Goal: Transaction & Acquisition: Purchase product/service

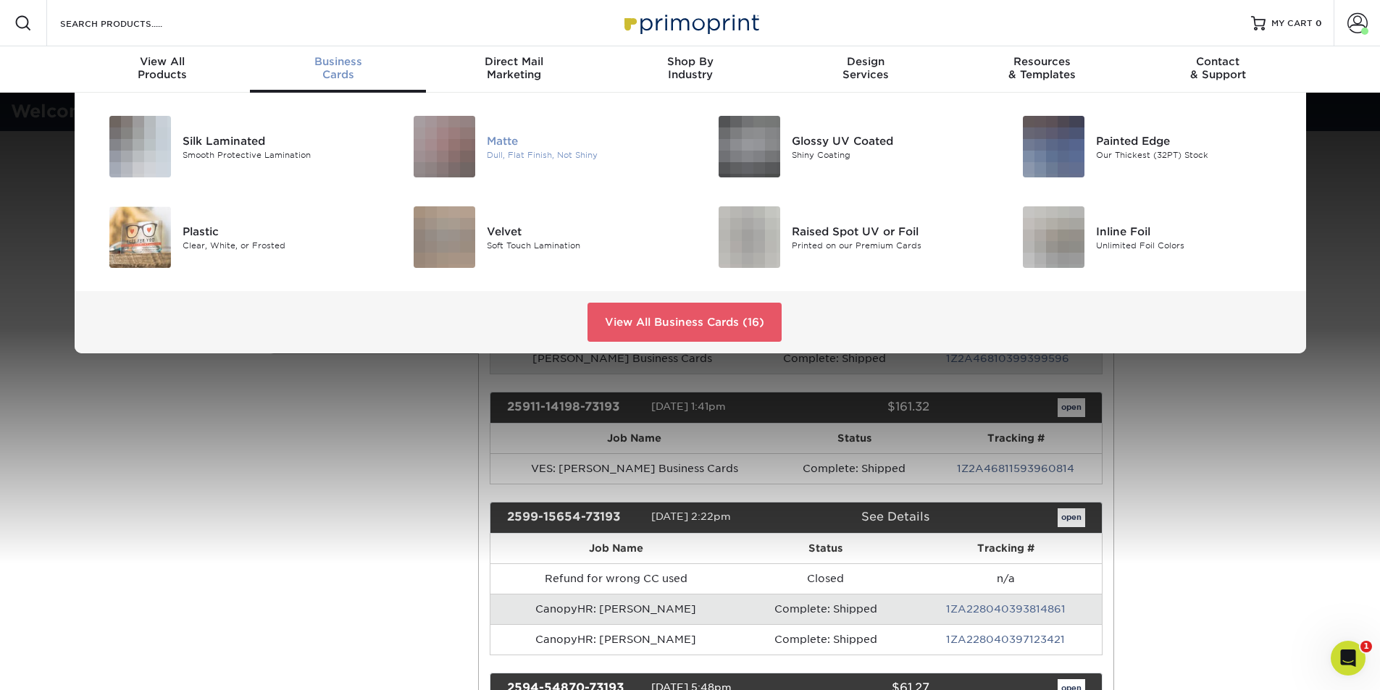
click at [494, 144] on div "Matte" at bounding box center [583, 141] width 192 height 16
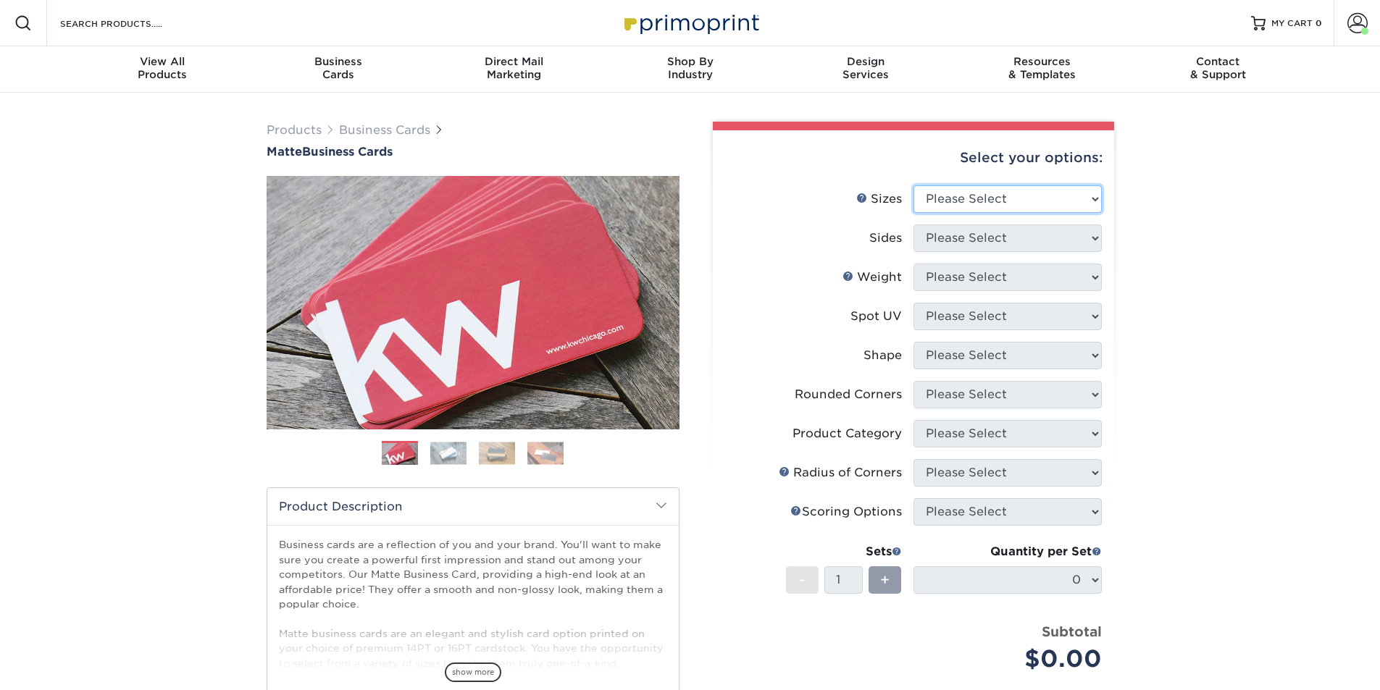
click at [1053, 205] on select "Please Select 1.5" x 3.5" - Mini 1.75" x 3.5" - Mini 2" x 2" - Square 2" x 3" -…" at bounding box center [1008, 199] width 188 height 28
select select "2.00x3.50"
click at [914, 185] on select "Please Select 1.5" x 3.5" - Mini 1.75" x 3.5" - Mini 2" x 2" - Square 2" x 3" -…" at bounding box center [1008, 199] width 188 height 28
click at [1014, 239] on select "Please Select Print Both Sides Print Front Only" at bounding box center [1008, 239] width 188 height 28
select select "13abbda7-1d64-4f25-8bb2-c179b224825d"
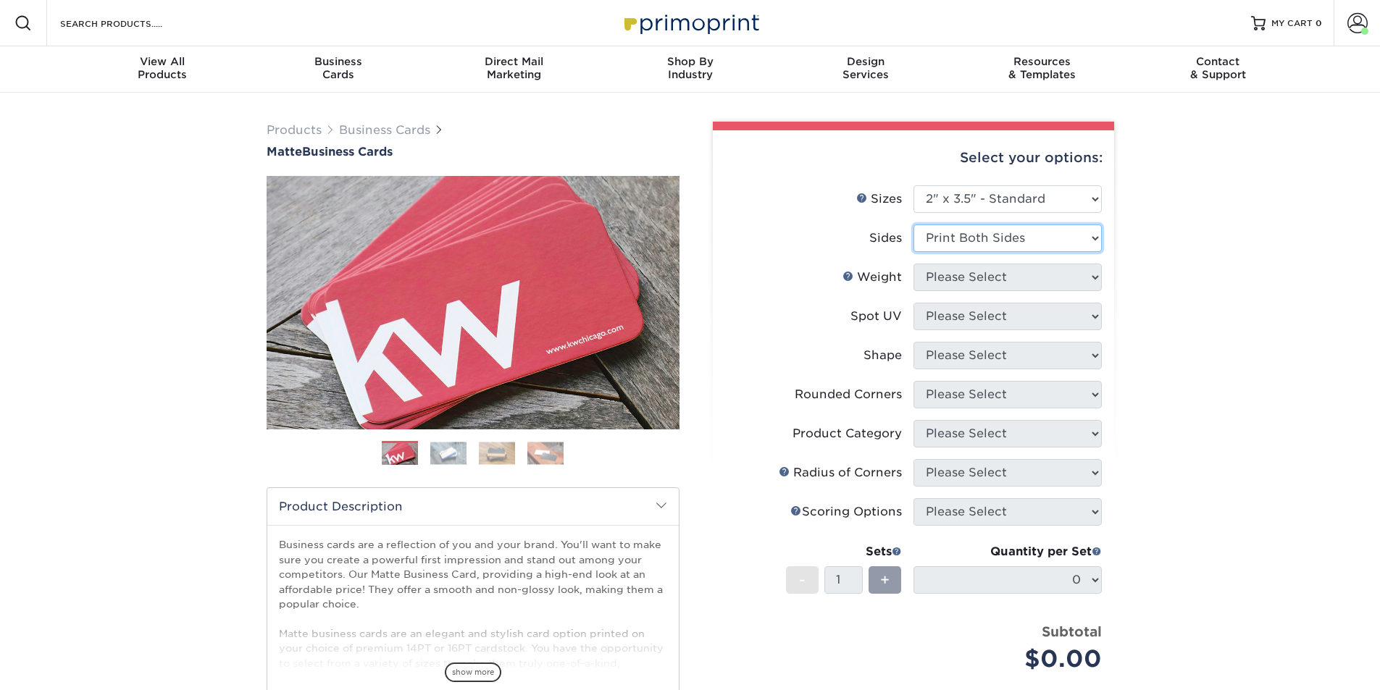
click at [914, 225] on select "Please Select Print Both Sides Print Front Only" at bounding box center [1008, 239] width 188 height 28
click at [1009, 287] on select "Please Select 16PT 14PT" at bounding box center [1008, 278] width 188 height 28
select select "16PT"
click at [914, 264] on select "Please Select 16PT 14PT" at bounding box center [1008, 278] width 188 height 28
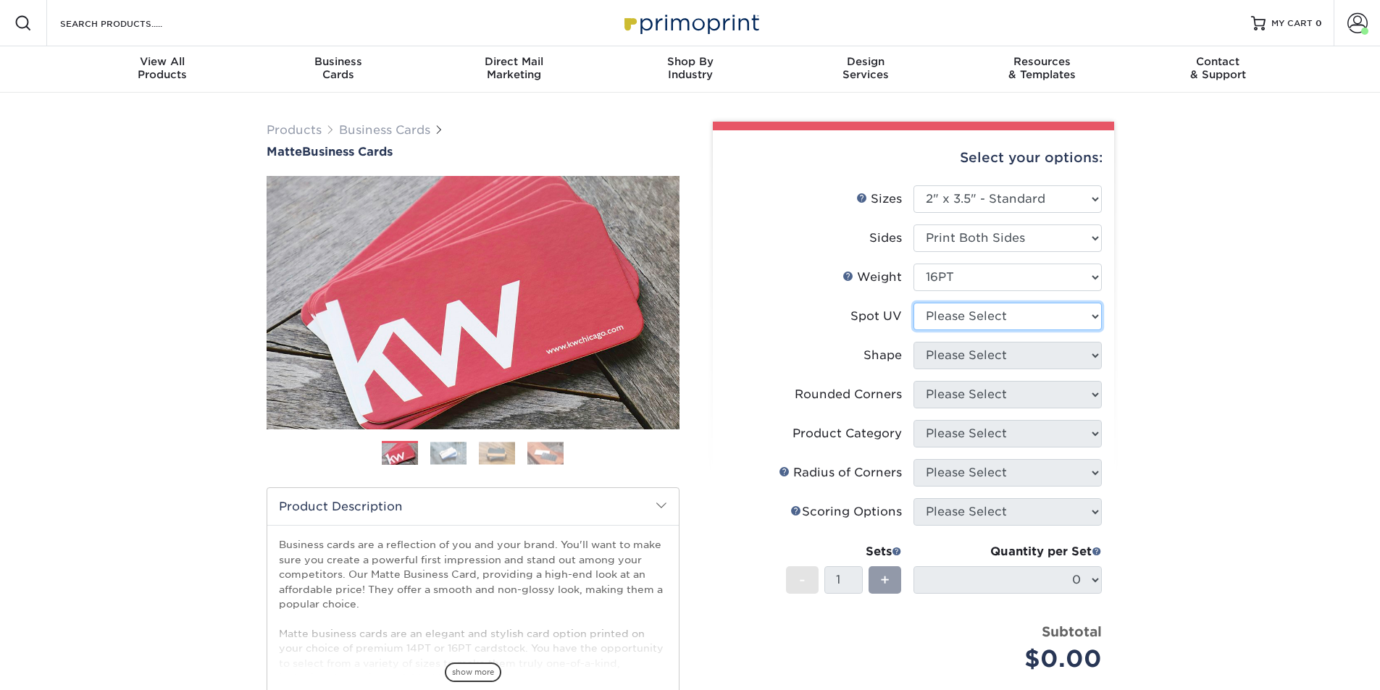
click at [1009, 325] on select "Please Select No Spot UV Front and Back (Both Sides) Front Only Back Only" at bounding box center [1008, 317] width 188 height 28
select select "3"
click at [914, 303] on select "Please Select No Spot UV Front and Back (Both Sides) Front Only Back Only" at bounding box center [1008, 317] width 188 height 28
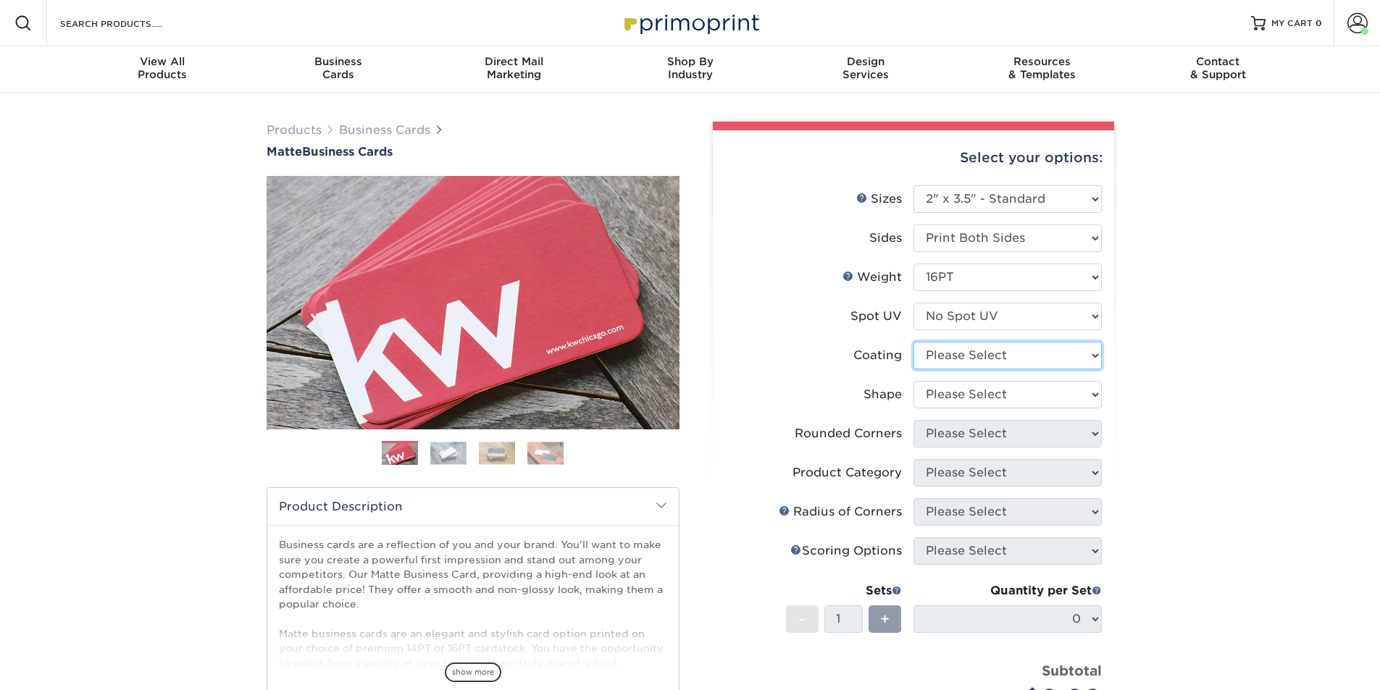
click at [1003, 358] on select at bounding box center [1008, 356] width 188 height 28
select select "121bb7b5-3b4d-429f-bd8d-bbf80e953313"
click at [914, 342] on select at bounding box center [1008, 356] width 188 height 28
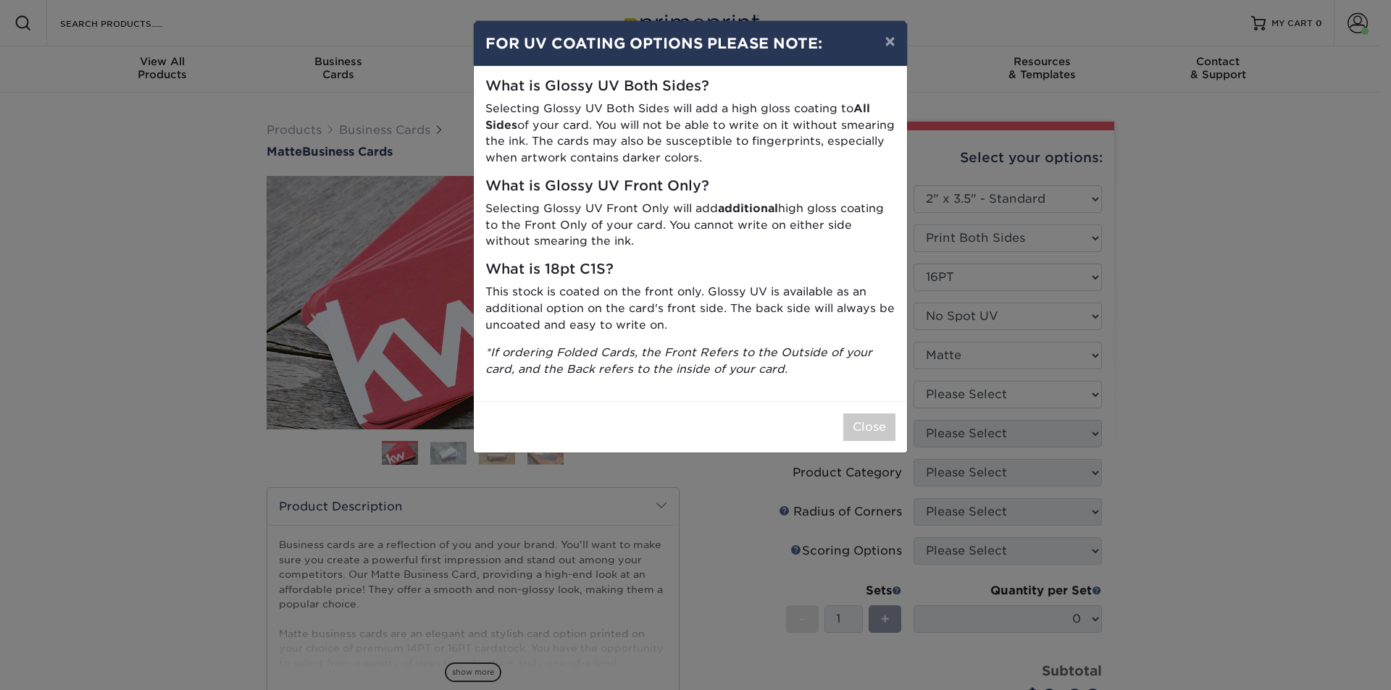
click at [1005, 400] on div "× FOR UV COATING OPTIONS PLEASE NOTE: What is Glossy UV Both Sides? Selecting G…" at bounding box center [695, 345] width 1391 height 690
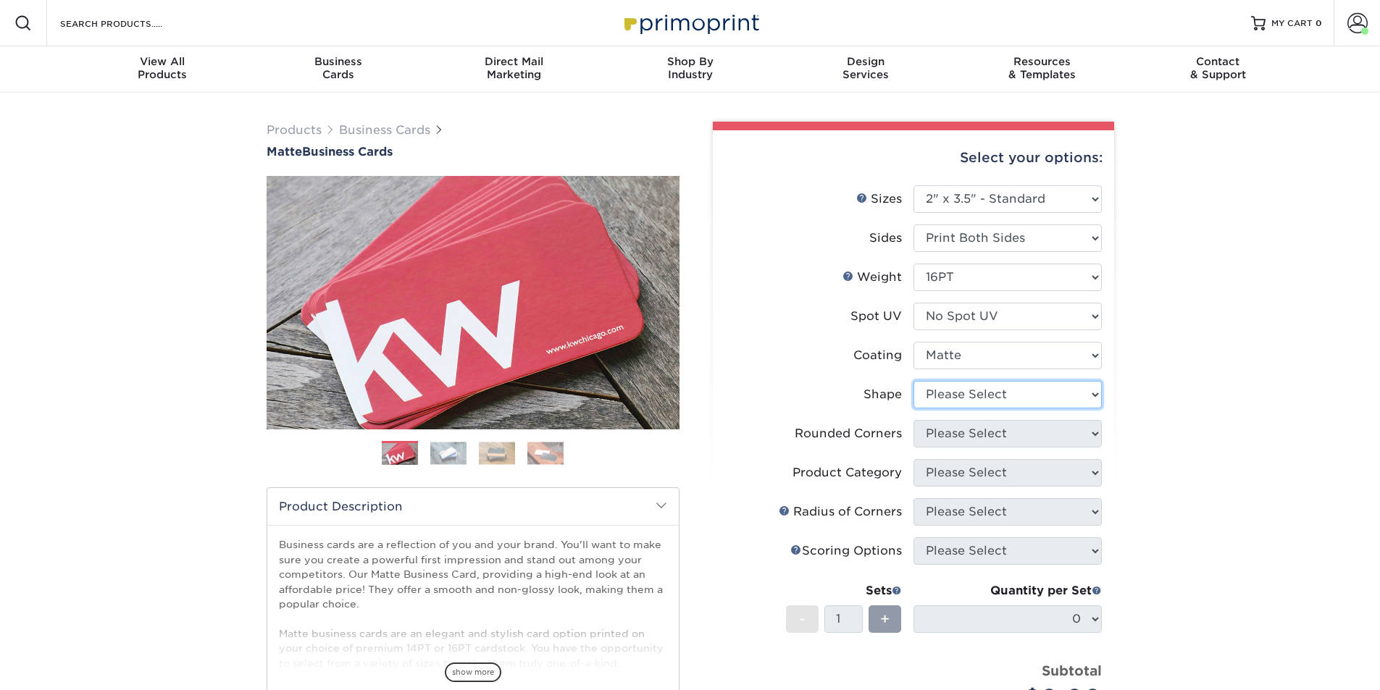
click at [1005, 400] on select "Please Select Standard Oval" at bounding box center [1008, 395] width 188 height 28
select select "standard"
click at [914, 381] on select "Please Select Standard Oval" at bounding box center [1008, 395] width 188 height 28
click at [990, 442] on select "Please Select Yes - Round 2 Corners Yes - Round 4 Corners No" at bounding box center [1008, 434] width 188 height 28
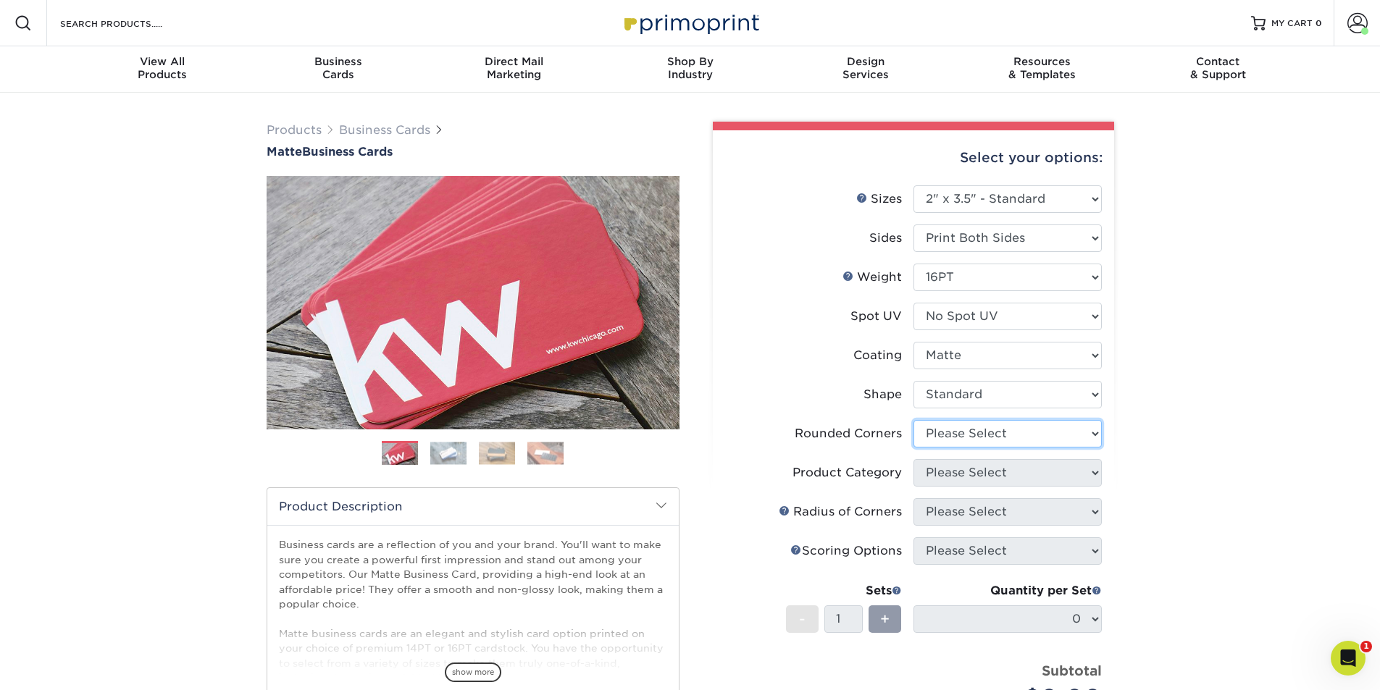
select select "7672df9e-0e0a-464d-8e1f-920c575e4da3"
click at [914, 420] on select "Please Select Yes - Round 2 Corners Yes - Round 4 Corners No" at bounding box center [1008, 434] width 188 height 28
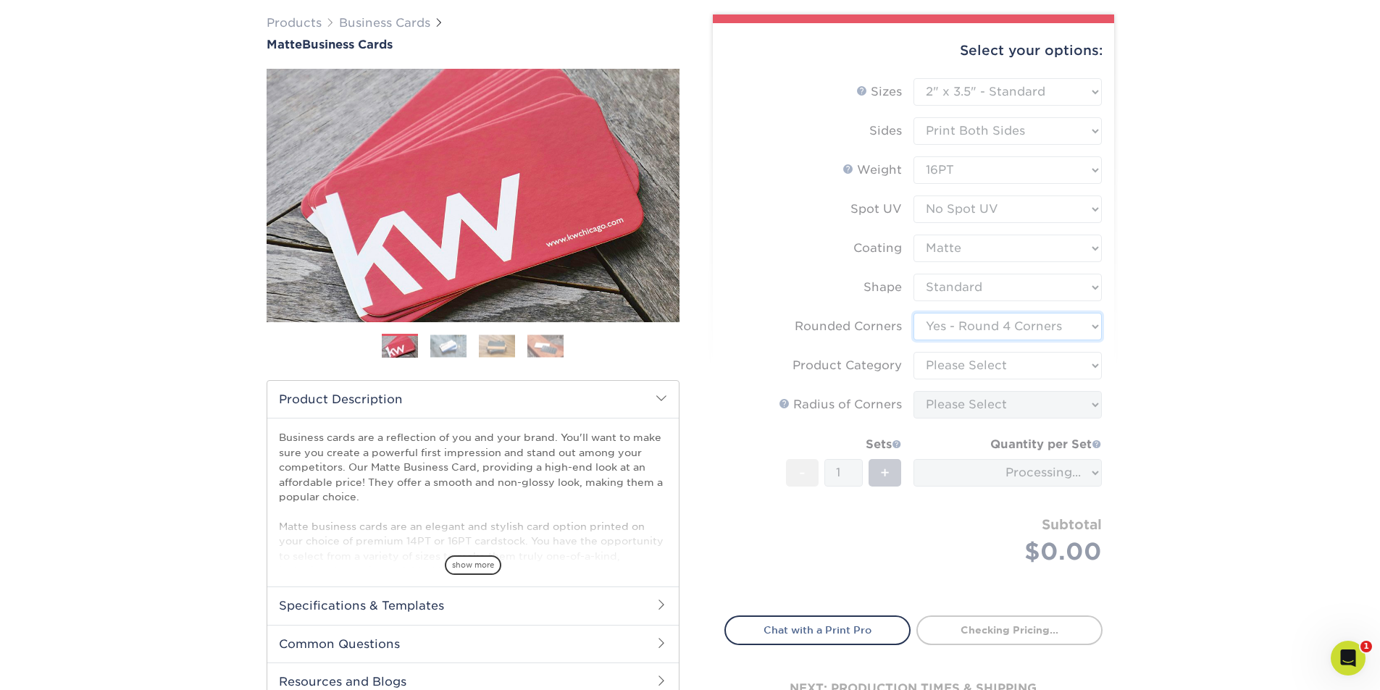
scroll to position [217, 0]
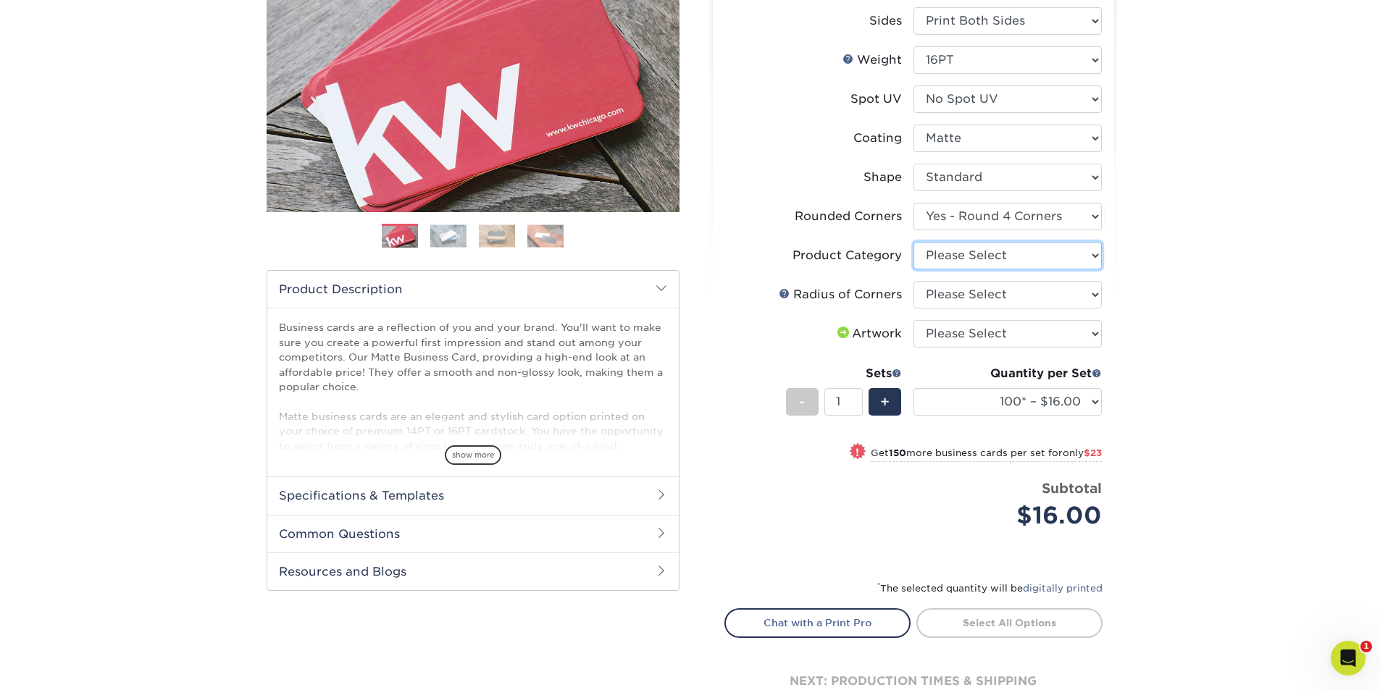
click at [996, 263] on select "Please Select Business Cards" at bounding box center [1008, 256] width 188 height 28
select select "3b5148f1-0588-4f88-a218-97bcfdce65c1"
click at [914, 242] on select "Please Select Business Cards" at bounding box center [1008, 256] width 188 height 28
click at [983, 301] on select "Please Select Rounded 1/8" Rounded 1/4"" at bounding box center [1008, 295] width 188 height 28
select select "479fbfe7-6a0c-4895-8c9a-81739b7486c9"
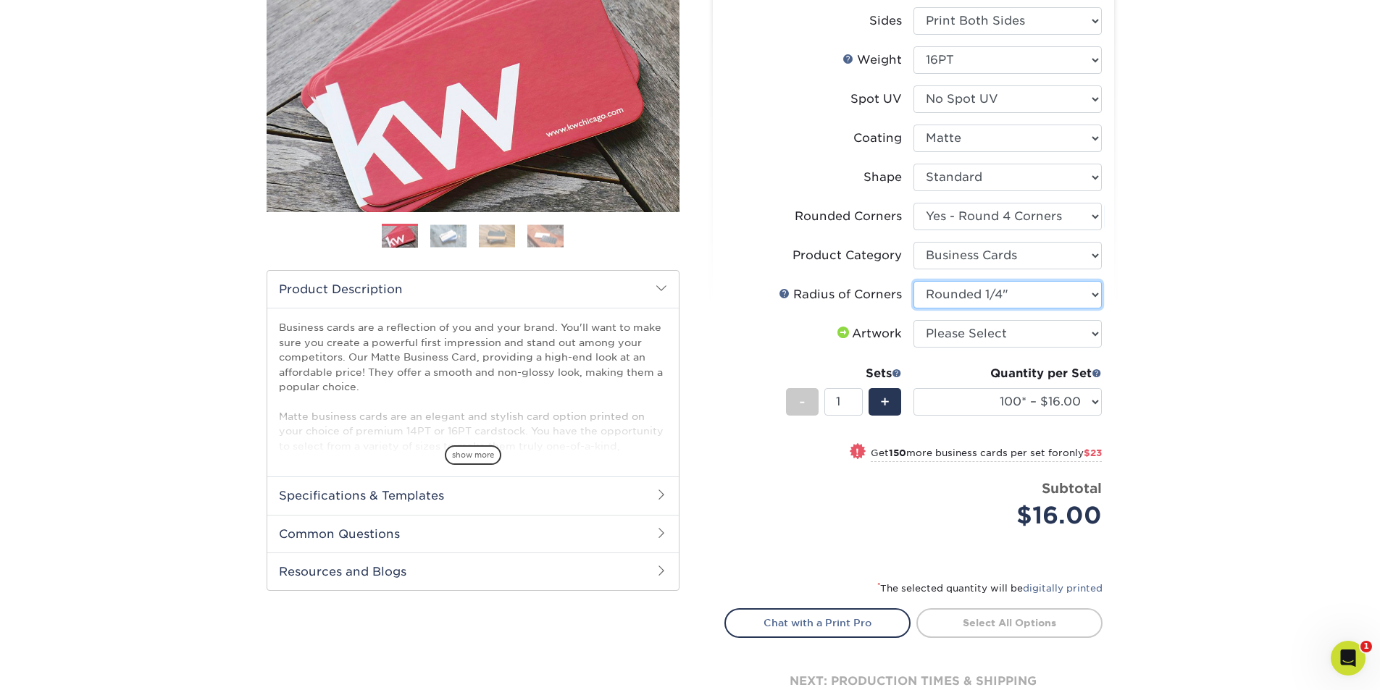
click at [914, 281] on select "Please Select Rounded 1/8" Rounded 1/4"" at bounding box center [1008, 295] width 188 height 28
click at [977, 341] on select "Please Select I will upload files I need a design - $100" at bounding box center [1008, 334] width 188 height 28
select select "upload"
click at [914, 320] on select "Please Select I will upload files I need a design - $100" at bounding box center [1008, 334] width 188 height 28
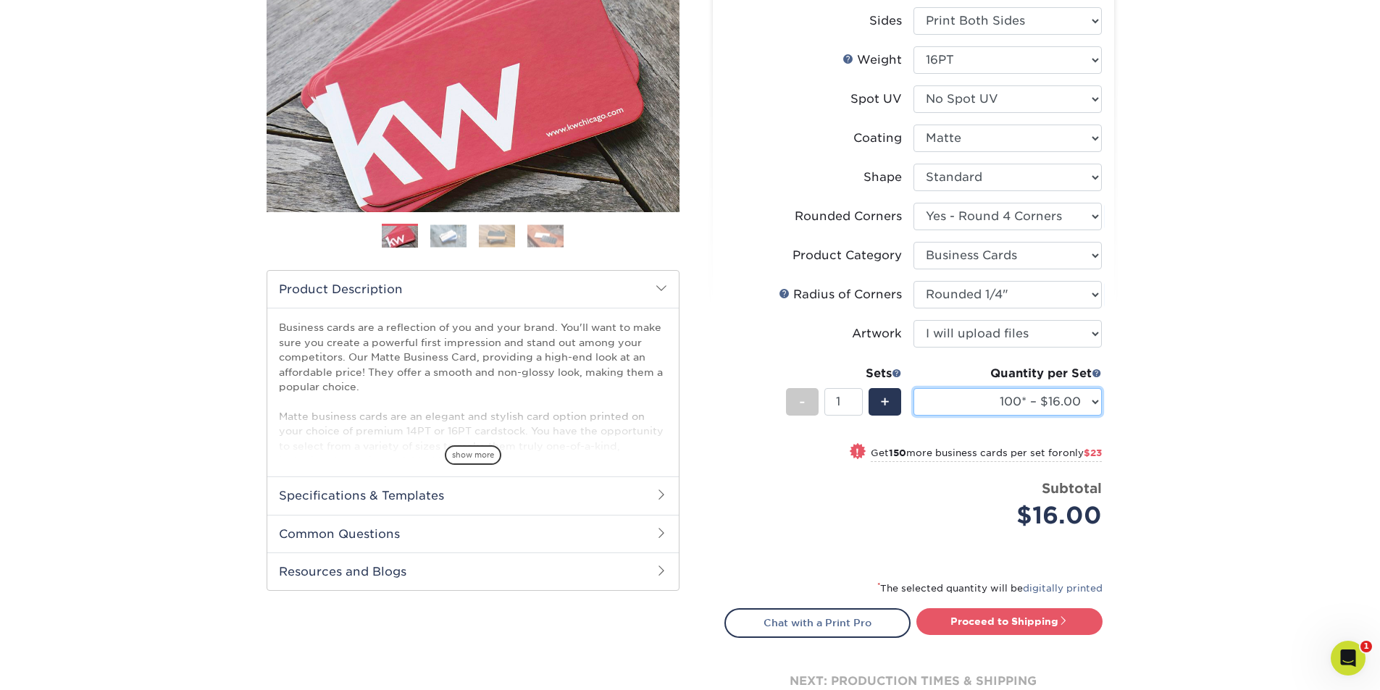
click at [969, 405] on select "100* – $16.00 250* – $39.00 500 – $77.00 1000 – $94.00 2500 – $173.00 5000 – $2…" at bounding box center [1008, 402] width 188 height 28
click at [914, 388] on select "100* – $16.00 250* – $39.00 500 – $77.00 1000 – $94.00 2500 – $173.00 5000 – $2…" at bounding box center [1008, 402] width 188 height 28
click at [982, 414] on select "100* – $16.00 250* – $39.00 500 – $77.00 1000 – $94.00 2500 – $173.00 5000 – $2…" at bounding box center [1008, 402] width 188 height 28
select select "250* – $39.00"
click at [914, 388] on select "100* – $16.00 250* – $39.00 500 – $77.00 1000 – $94.00 2500 – $173.00 5000 – $2…" at bounding box center [1008, 402] width 188 height 28
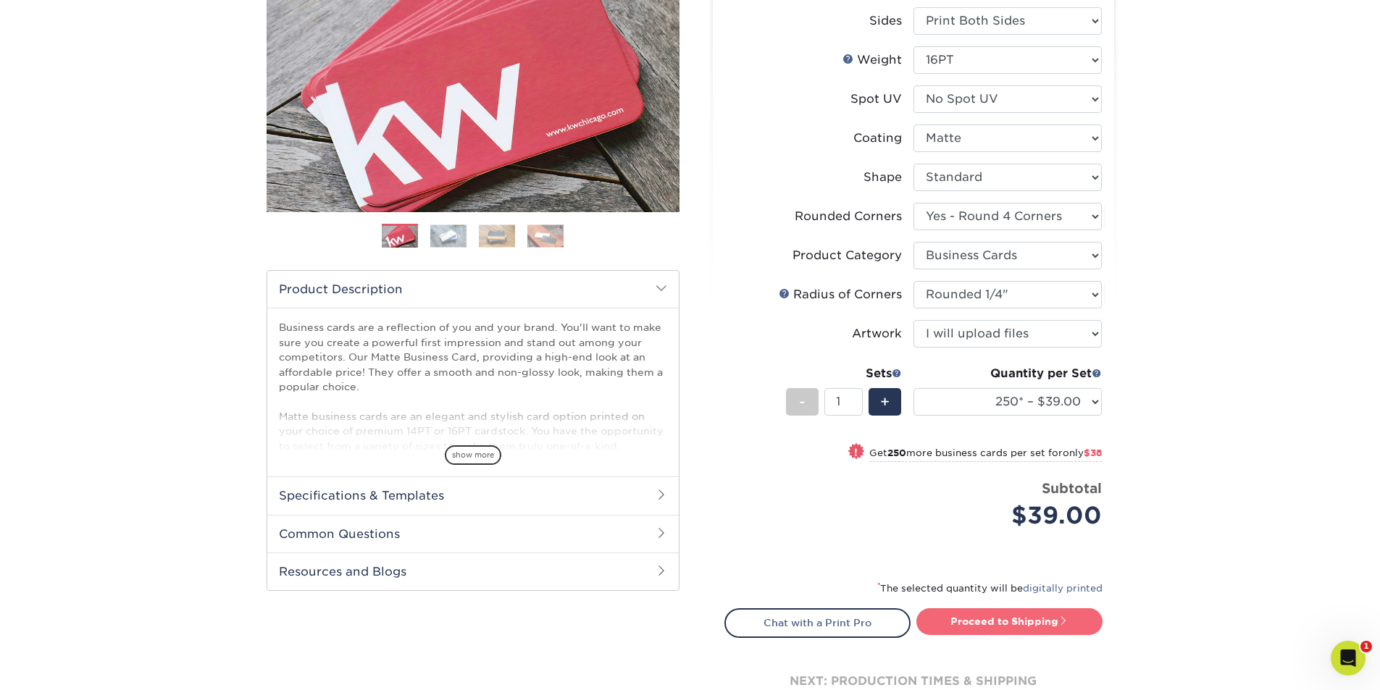
click at [1003, 615] on link "Proceed to Shipping" at bounding box center [1010, 622] width 186 height 26
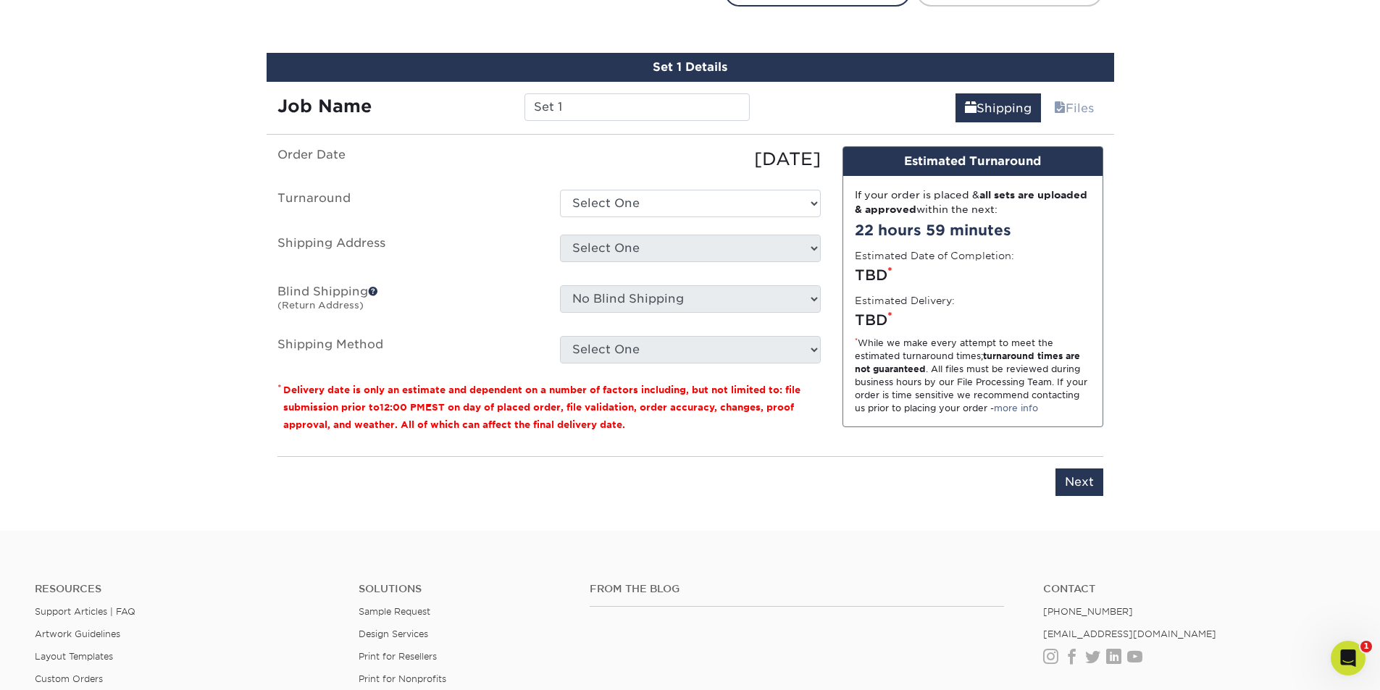
scroll to position [866, 0]
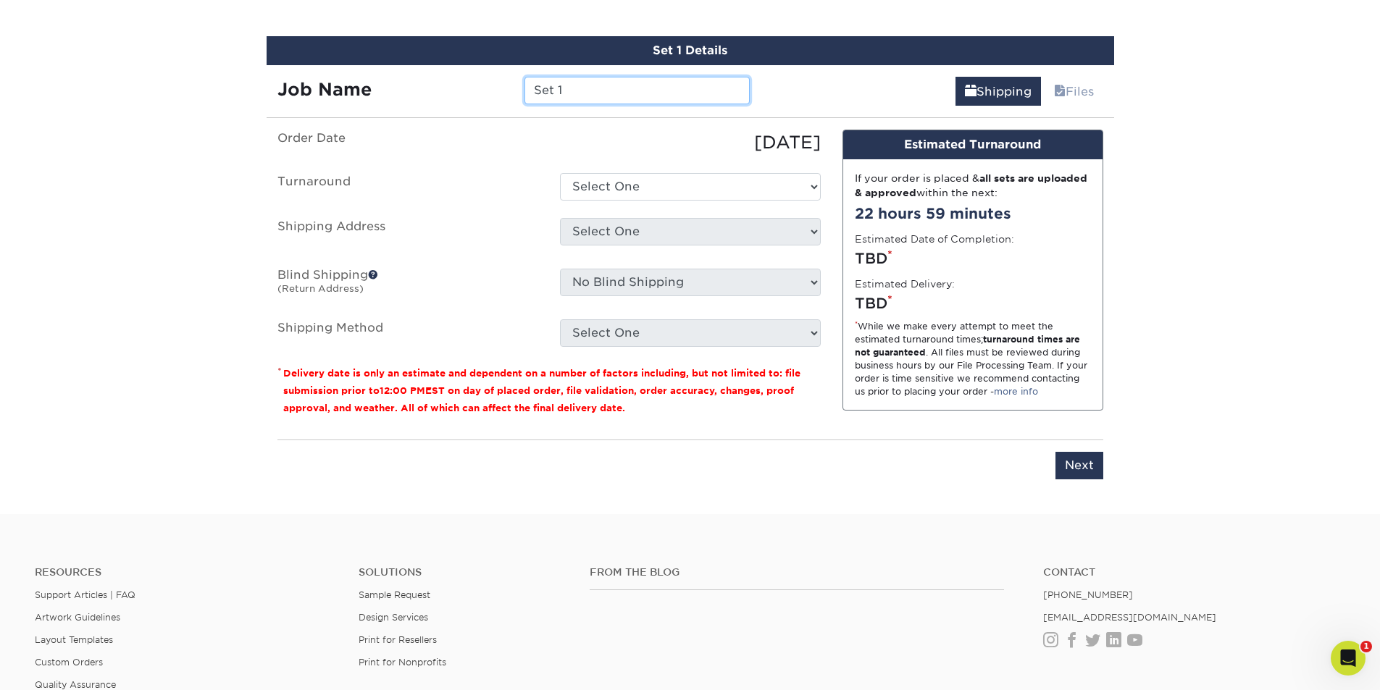
click at [628, 79] on input "Set 1" at bounding box center [637, 91] width 225 height 28
paste input "Canopy: Business Cards - [PERSON_NAME]"
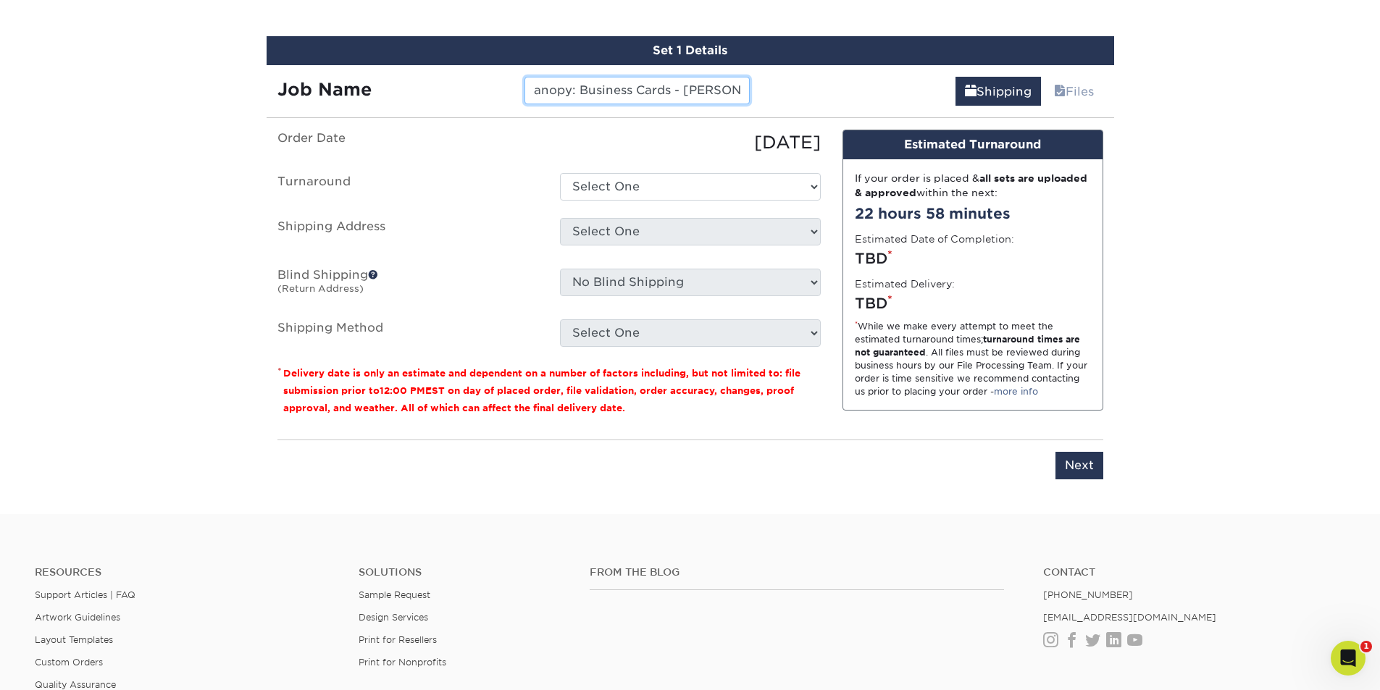
type input "Canopy: Business Cards - [PERSON_NAME]"
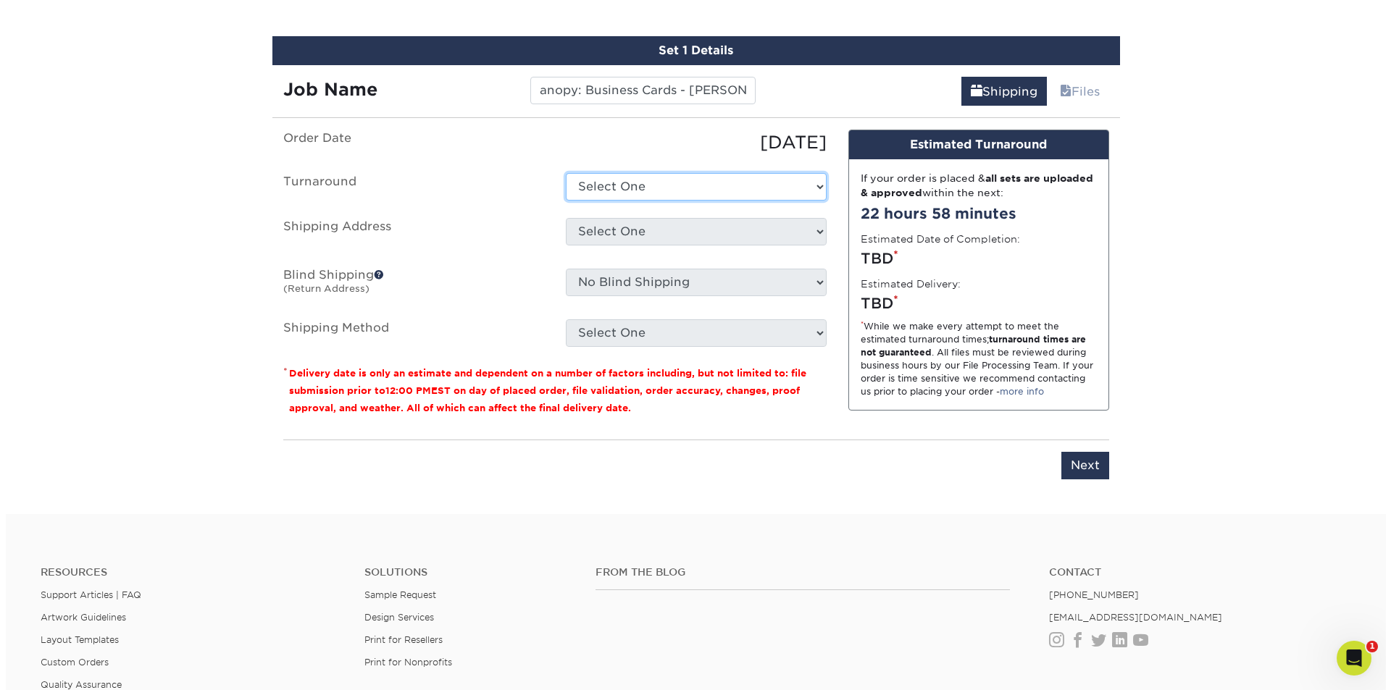
scroll to position [0, 0]
click at [683, 178] on select "Select One 2-4 Business Days 2 Day Next Business Day" at bounding box center [690, 187] width 261 height 28
select select "823306c4-fca3-4eef-b9dc-f915865d50ea"
click at [560, 173] on select "Select One 2-4 Business Days 2 Day Next Business Day" at bounding box center [690, 187] width 261 height 28
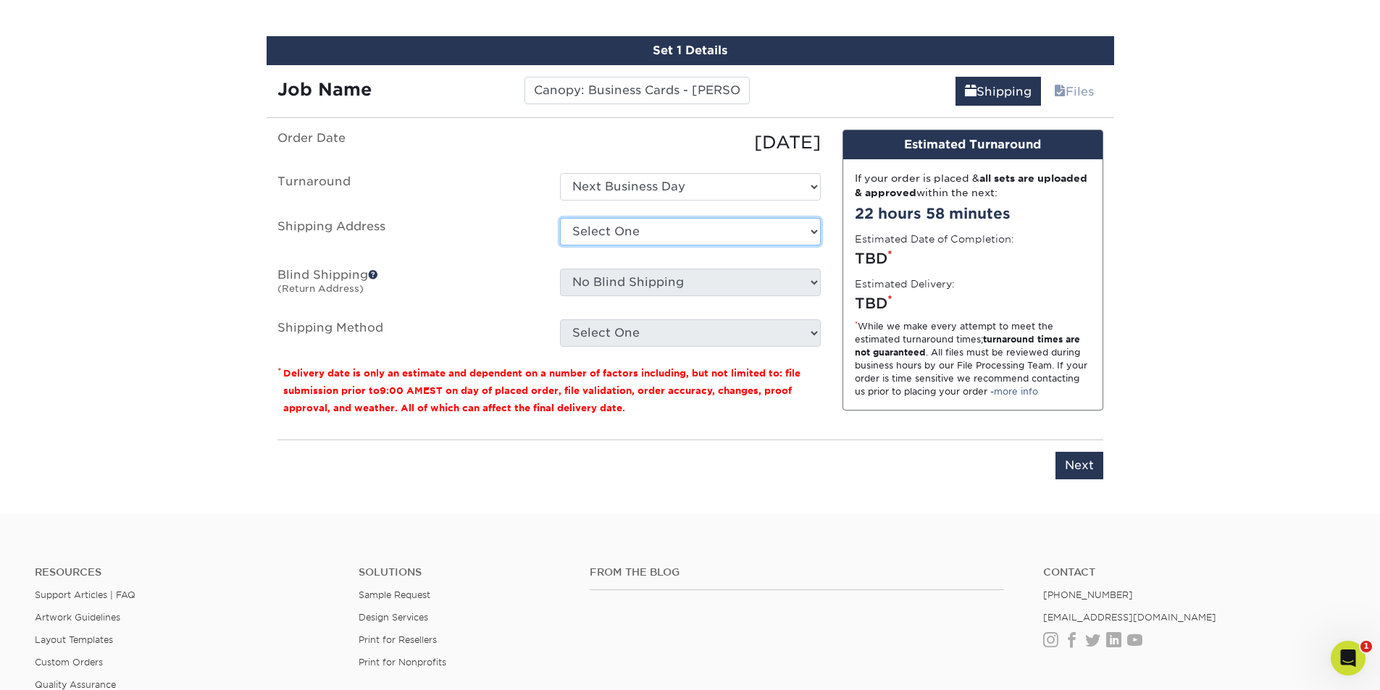
click at [670, 239] on select "Select One ABS Kris King AccessPoint Office AGA Alex Wardlaw AGA Amanda Combs A…" at bounding box center [690, 232] width 261 height 28
select select "newaddress"
click at [560, 218] on select "Select One ABS Kris King AccessPoint Office AGA Alex Wardlaw AGA Amanda Combs A…" at bounding box center [690, 232] width 261 height 28
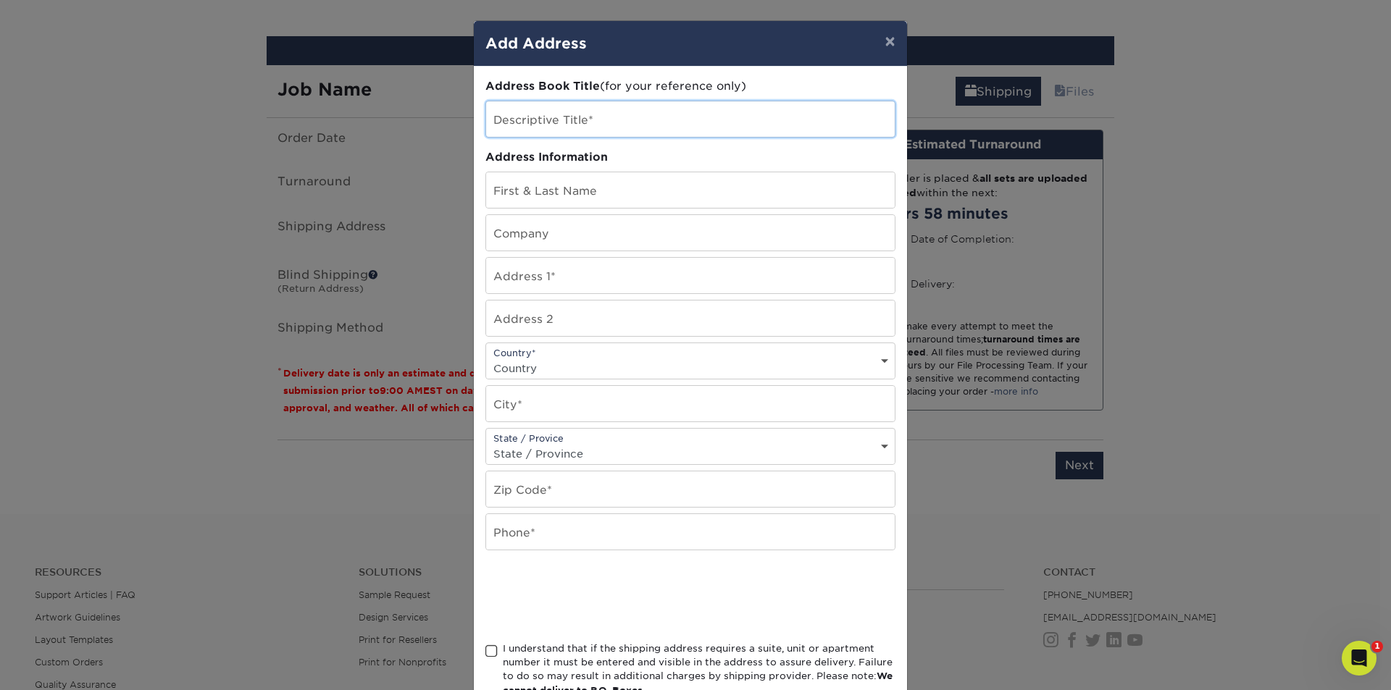
click at [581, 122] on input "text" at bounding box center [690, 119] width 409 height 36
paste input "Canopy: Business Cards - [PERSON_NAME]"
drag, startPoint x: 626, startPoint y: 126, endPoint x: 535, endPoint y: 128, distance: 90.6
click at [535, 128] on input "Canopy: Business Cards - [PERSON_NAME]" at bounding box center [690, 119] width 409 height 36
type input "Canopy Brian Lee"
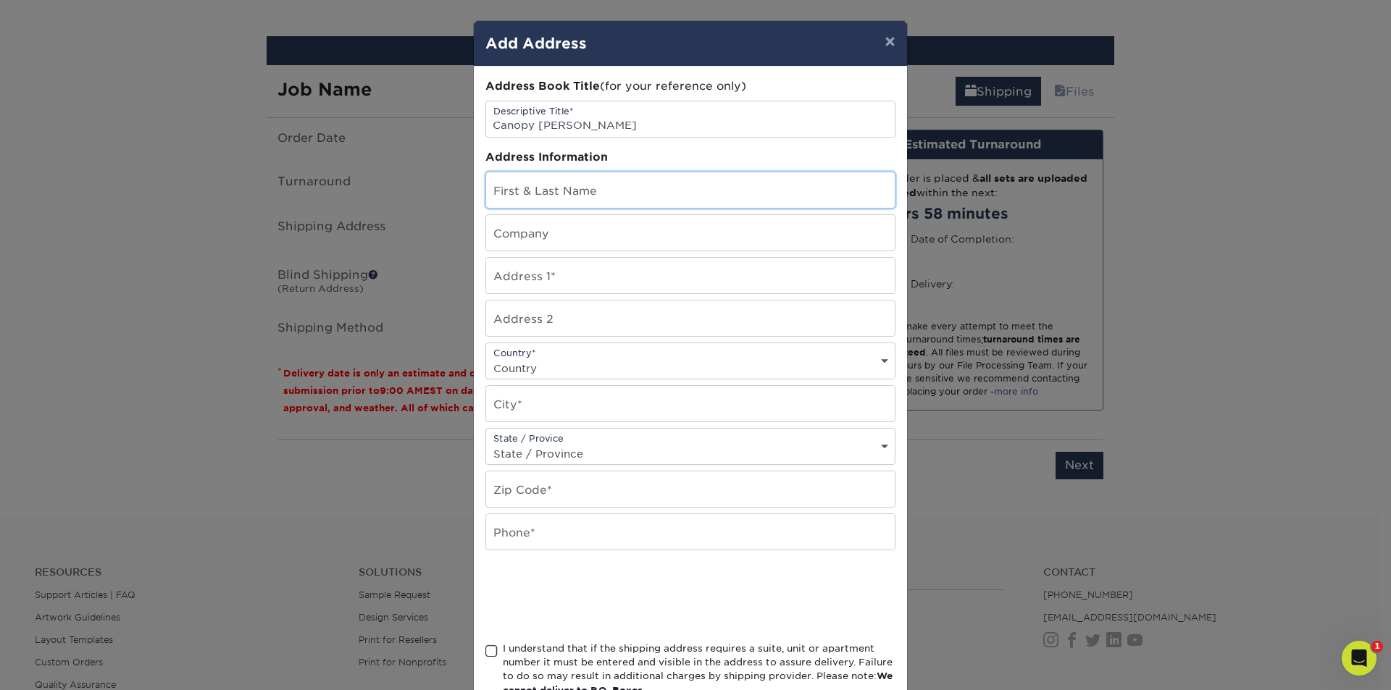
click at [538, 183] on input "text" at bounding box center [690, 190] width 409 height 36
paste input "Canopy: Business Cards - [PERSON_NAME]"
drag, startPoint x: 628, startPoint y: 199, endPoint x: 488, endPoint y: 187, distance: 140.3
click at [488, 187] on input "Canopy: Business Cards - [PERSON_NAME]" at bounding box center [690, 190] width 409 height 36
type input "[PERSON_NAME]"
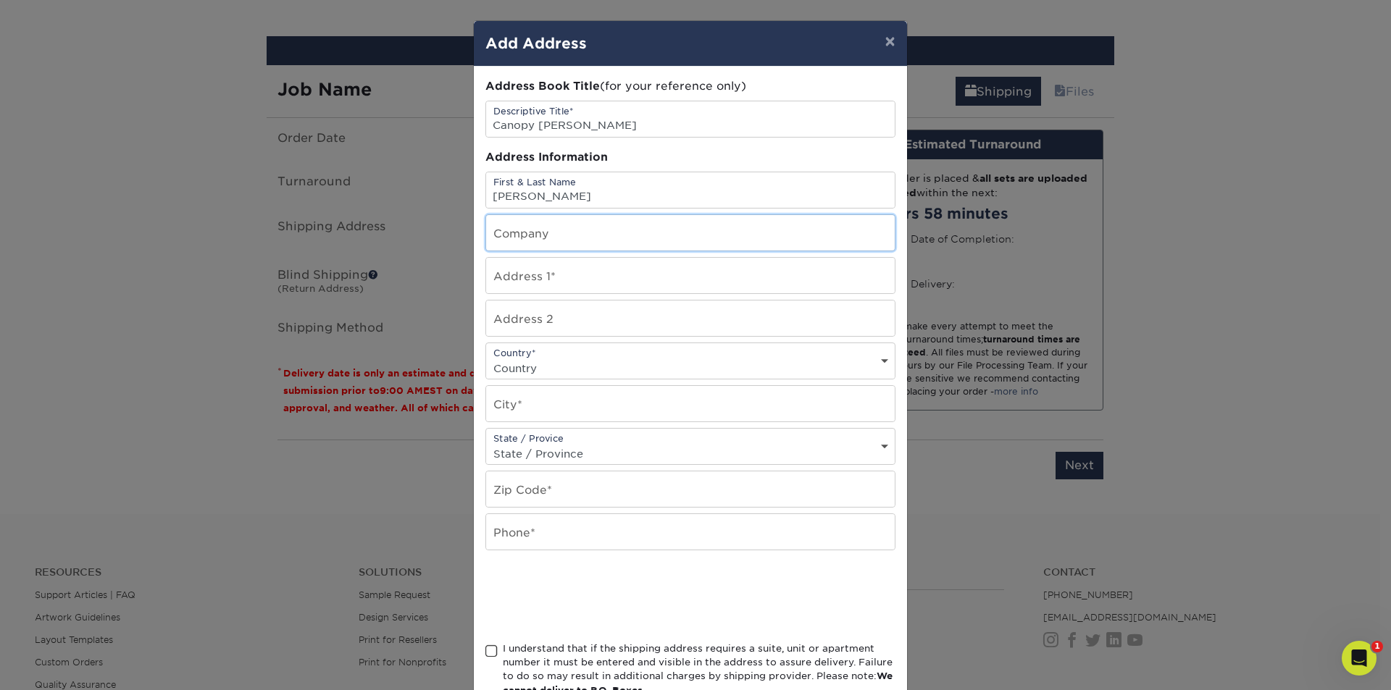
click at [634, 243] on input "text" at bounding box center [690, 233] width 409 height 36
type input "Canopy"
click at [603, 281] on input "text" at bounding box center [690, 276] width 409 height 36
paste input "[STREET_ADDRESS][US_STATE]"
type input "[STREET_ADDRESS][US_STATE]"
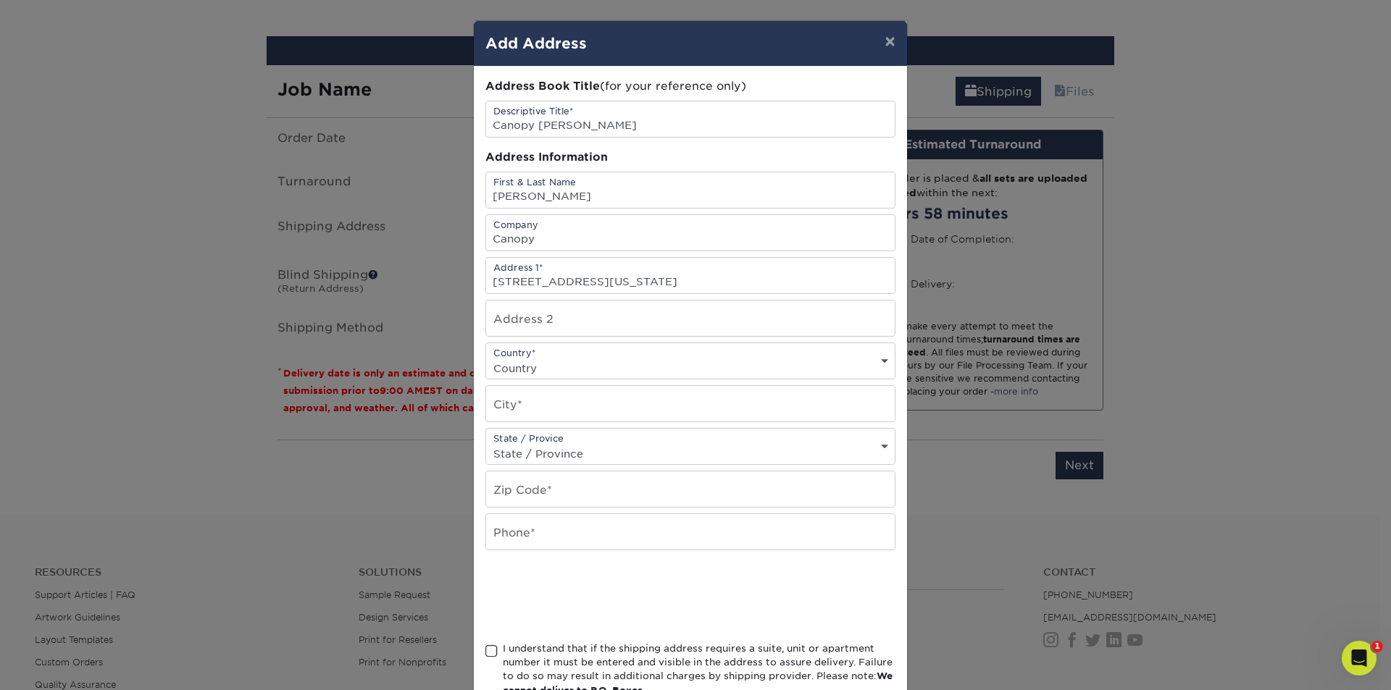
click at [614, 366] on select "Country United States Canada ----------------------------- Afghanistan Albania …" at bounding box center [690, 368] width 409 height 21
select select "US"
click at [486, 358] on select "Country United States Canada ----------------------------- Afghanistan Albania …" at bounding box center [690, 368] width 409 height 21
click at [593, 406] on input "text" at bounding box center [690, 404] width 409 height 36
click at [524, 392] on input "text" at bounding box center [690, 404] width 409 height 36
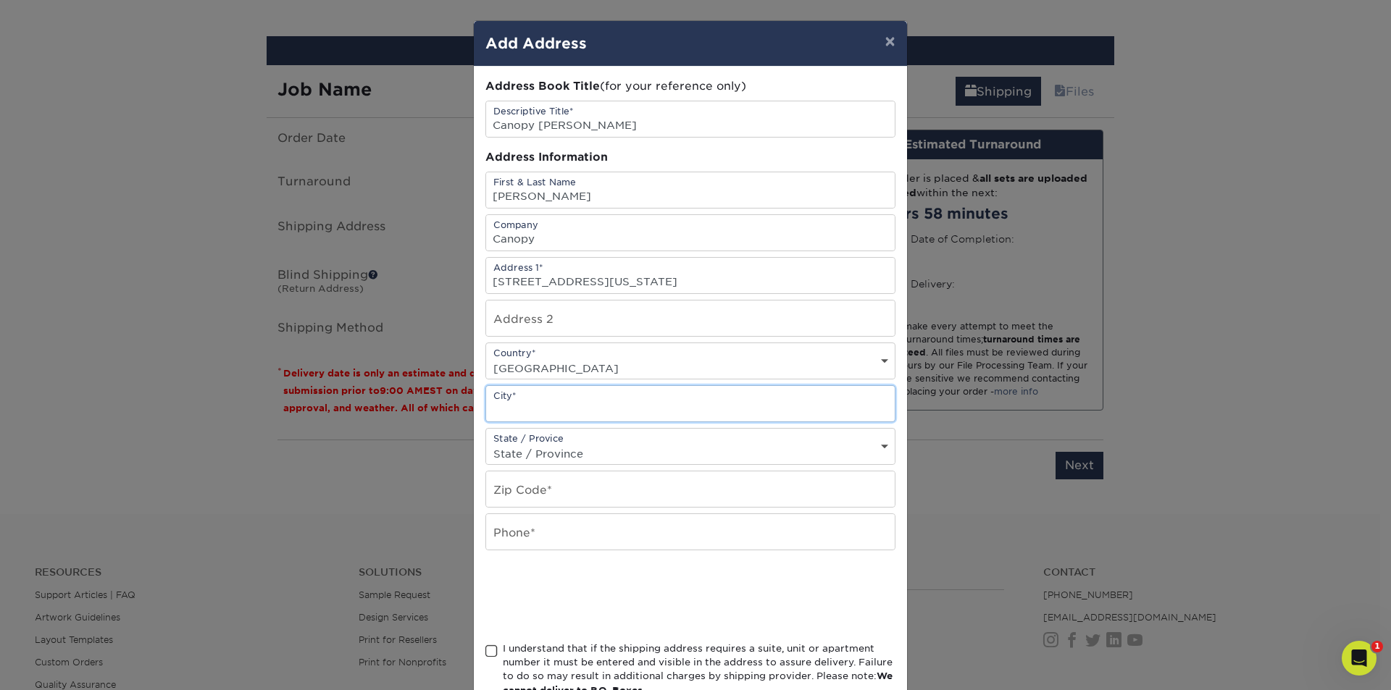
paste input "Gardena"
type input "Gardena"
click at [551, 443] on select "State / Province Alabama Alaska Arizona Arkansas California Colorado Connecticu…" at bounding box center [690, 453] width 409 height 21
select select "CA"
click at [486, 443] on select "State / Province Alabama Alaska Arizona Arkansas California Colorado Connecticu…" at bounding box center [690, 453] width 409 height 21
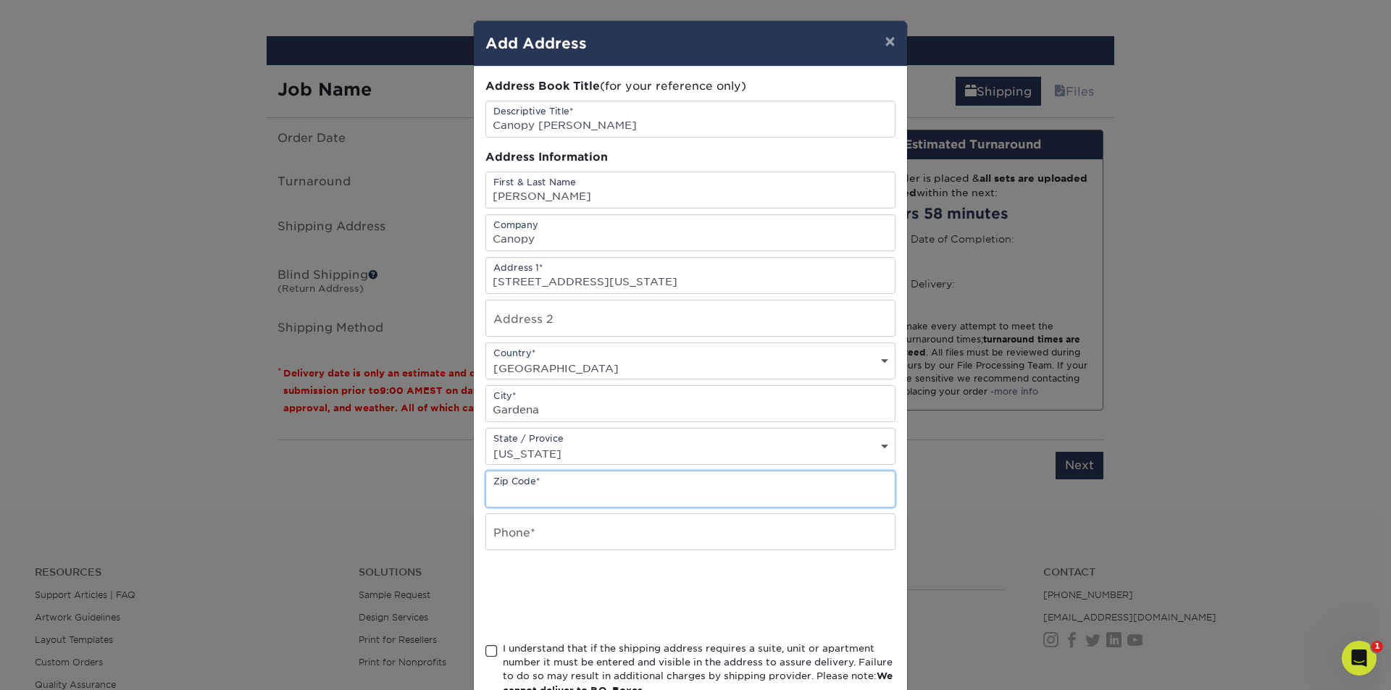
drag, startPoint x: 591, startPoint y: 484, endPoint x: 594, endPoint y: 477, distance: 7.8
click at [591, 484] on input "text" at bounding box center [690, 490] width 409 height 36
drag, startPoint x: 585, startPoint y: 491, endPoint x: 532, endPoint y: 498, distance: 53.4
click at [585, 491] on input "text" at bounding box center [690, 490] width 409 height 36
paste input "90247"
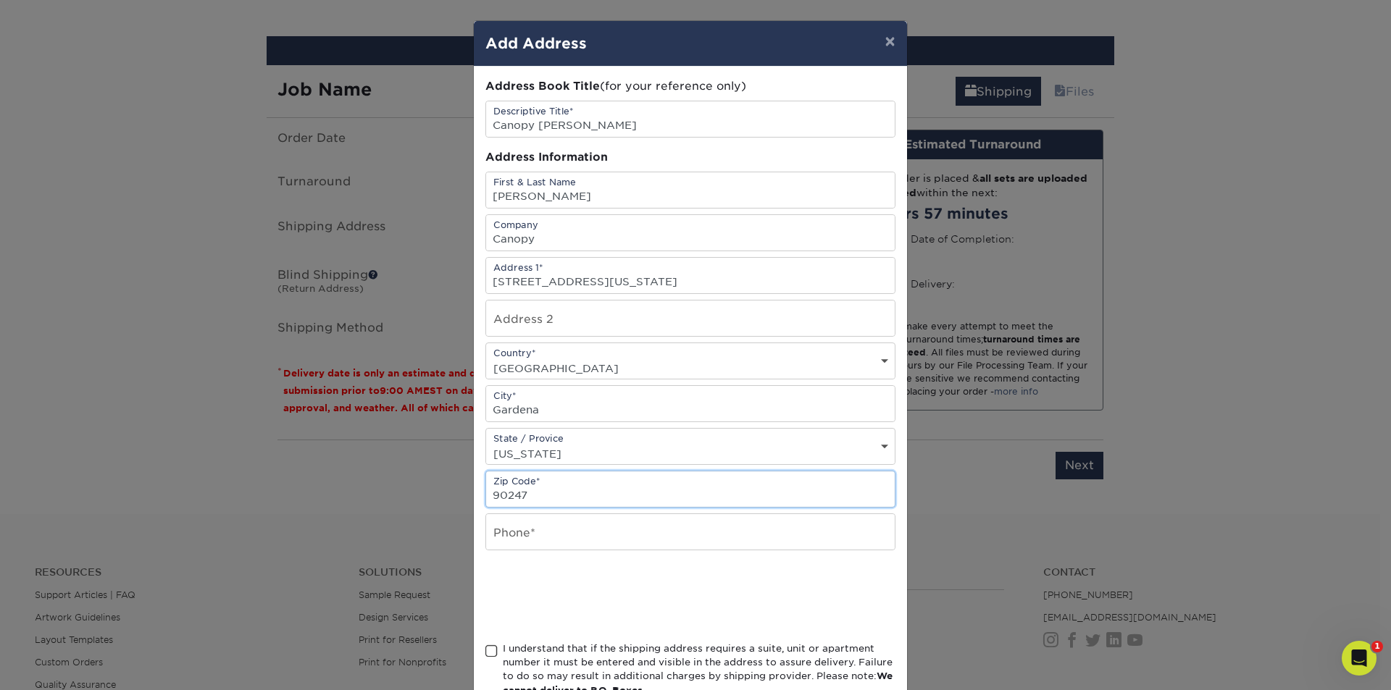
type input "90247"
click at [504, 536] on input "text" at bounding box center [690, 532] width 409 height 36
click at [514, 541] on input "text" at bounding box center [690, 532] width 409 height 36
paste input "310.999.9871"
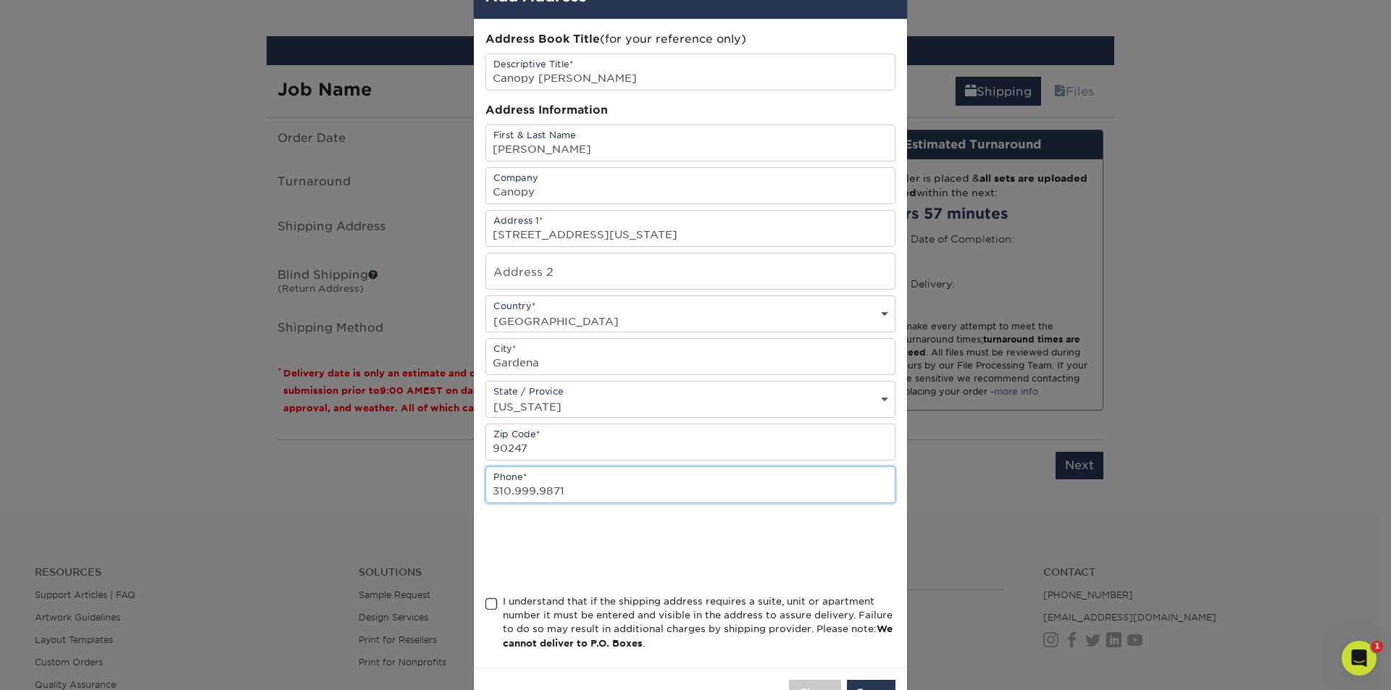
scroll to position [72, 0]
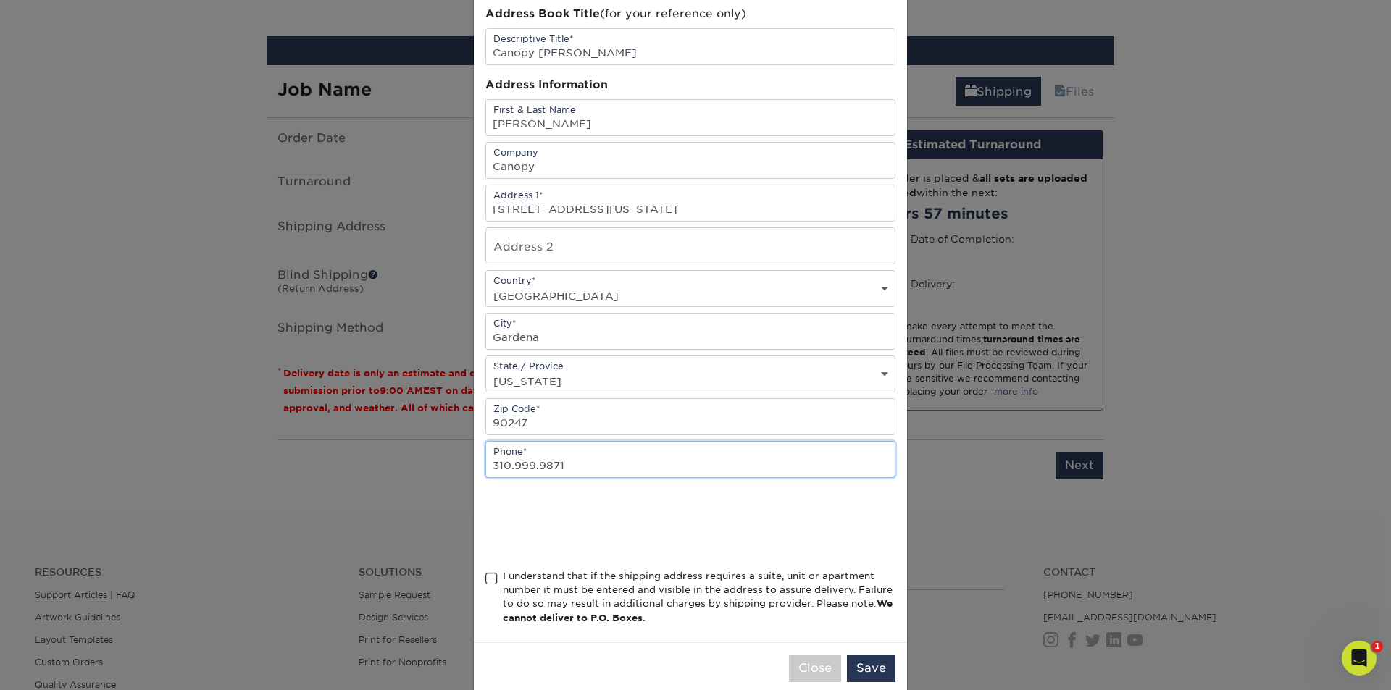
type input "310.999.9871"
click at [487, 584] on span at bounding box center [491, 579] width 12 height 14
click at [0, 0] on input "I understand that if the shipping address requires a suite, unit or apartment n…" at bounding box center [0, 0] width 0 height 0
click at [885, 662] on button "Save" at bounding box center [871, 669] width 49 height 28
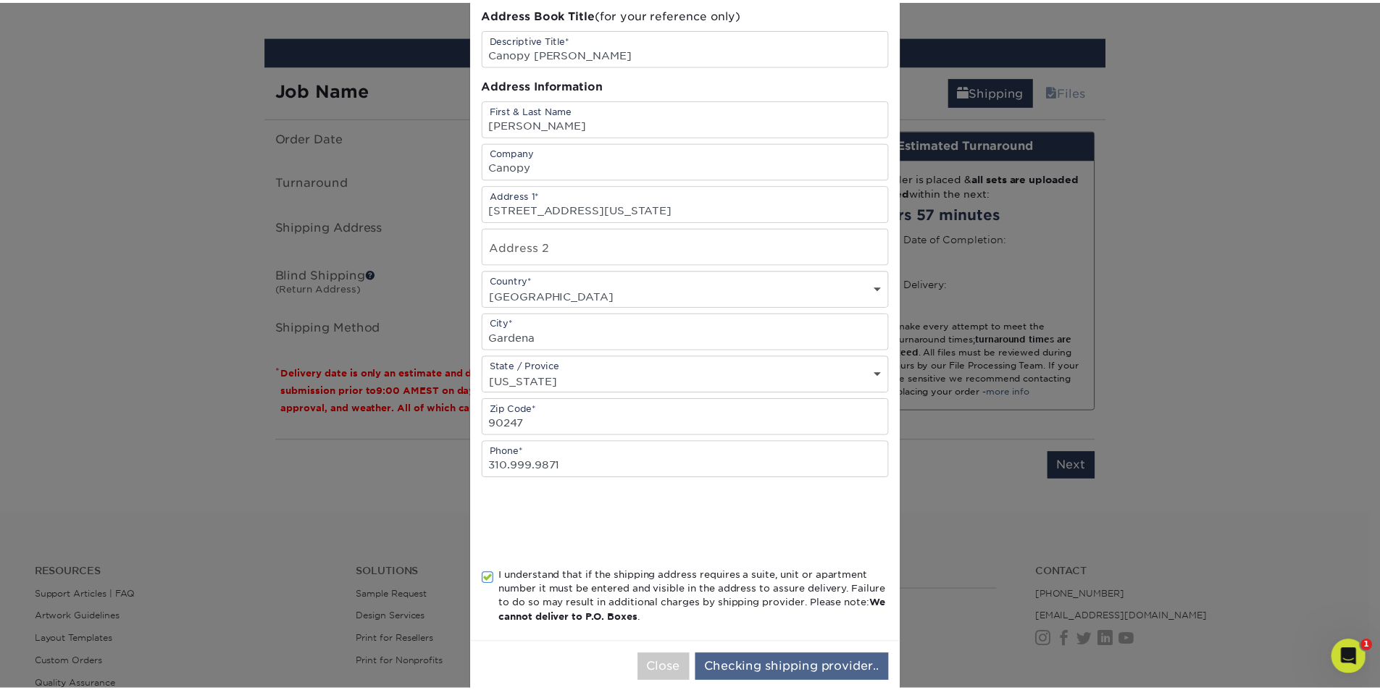
scroll to position [0, 0]
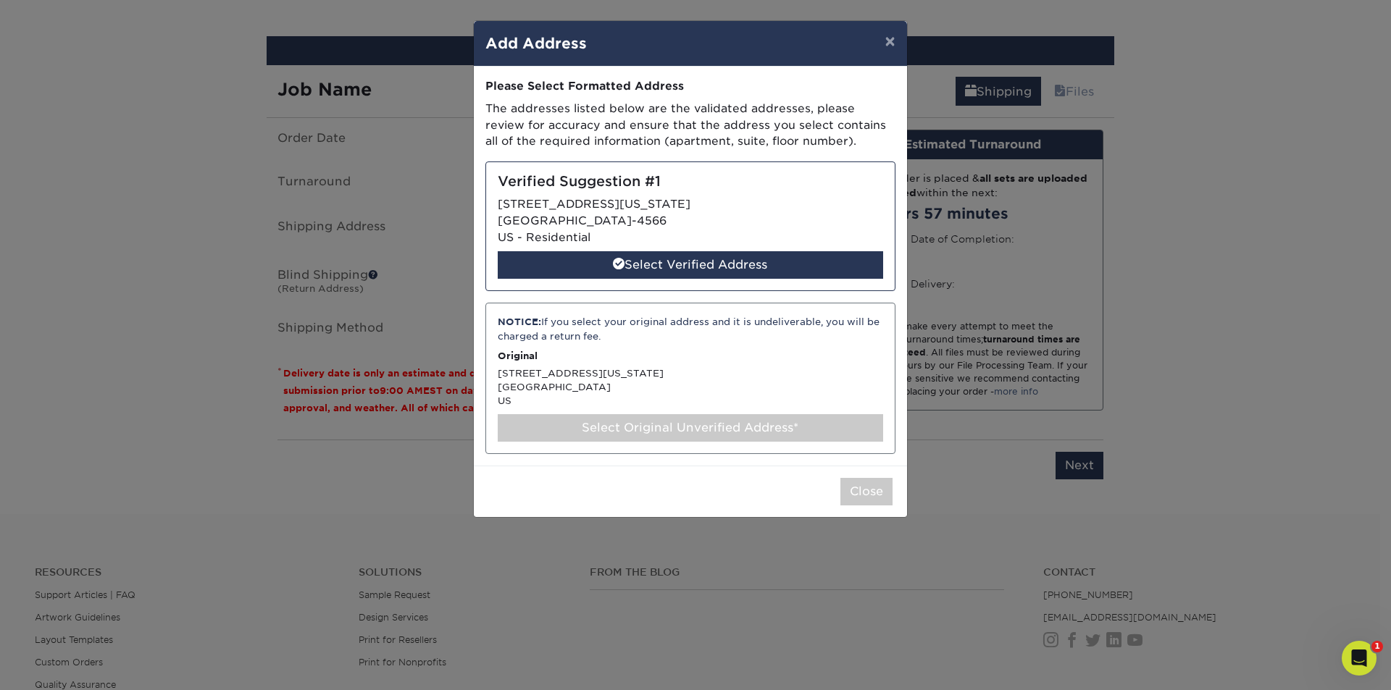
click at [575, 425] on div "Select Original Unverified Address*" at bounding box center [690, 428] width 385 height 28
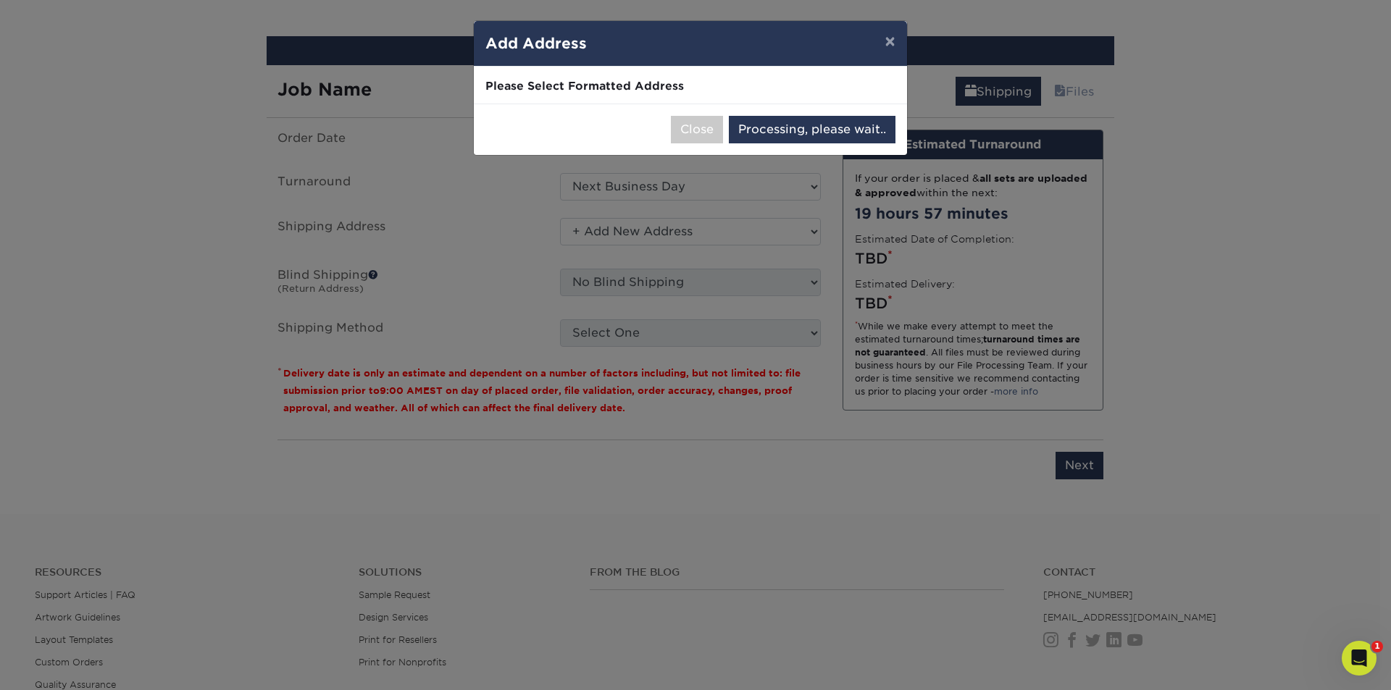
select select "286344"
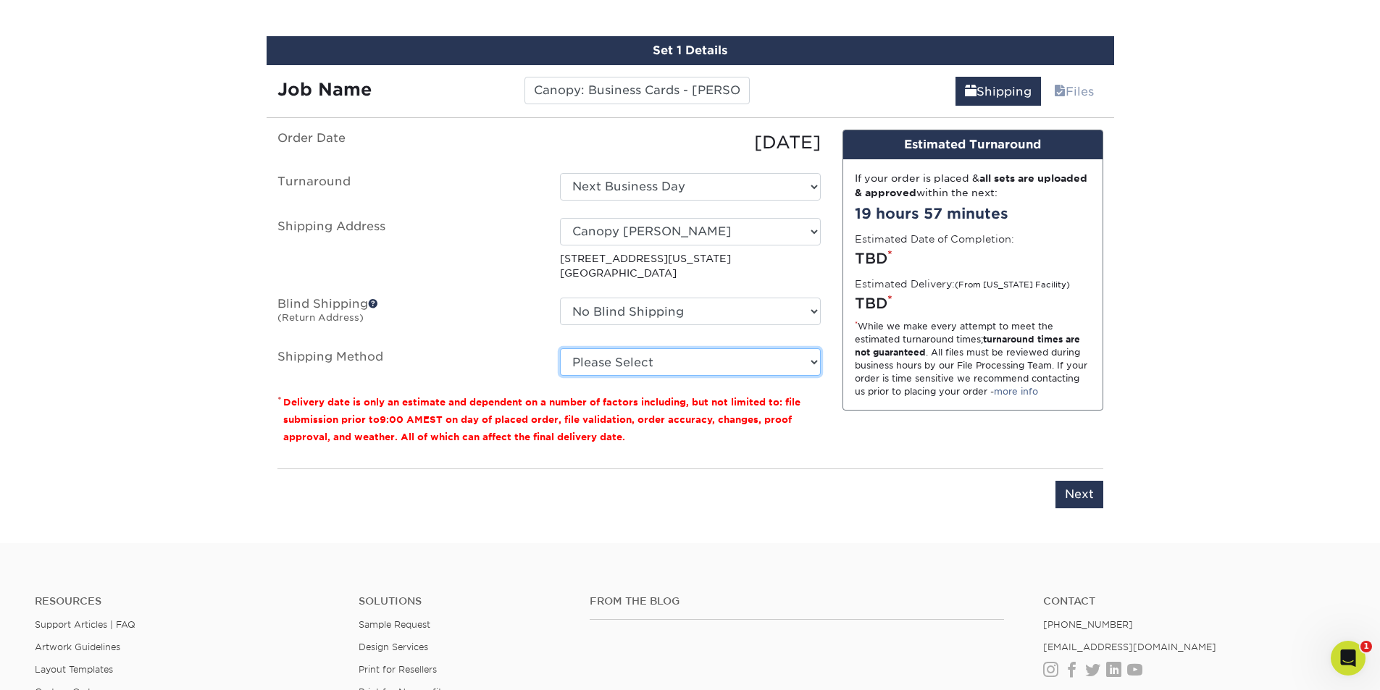
click at [792, 354] on select "Please Select Ground Shipping (+$7.84) 3 Day Shipping Service (+$20.06) 2 Day A…" at bounding box center [690, 362] width 261 height 28
select select "03"
click at [560, 348] on select "Please Select Ground Shipping (+$7.84) 3 Day Shipping Service (+$20.06) 2 Day A…" at bounding box center [690, 362] width 261 height 28
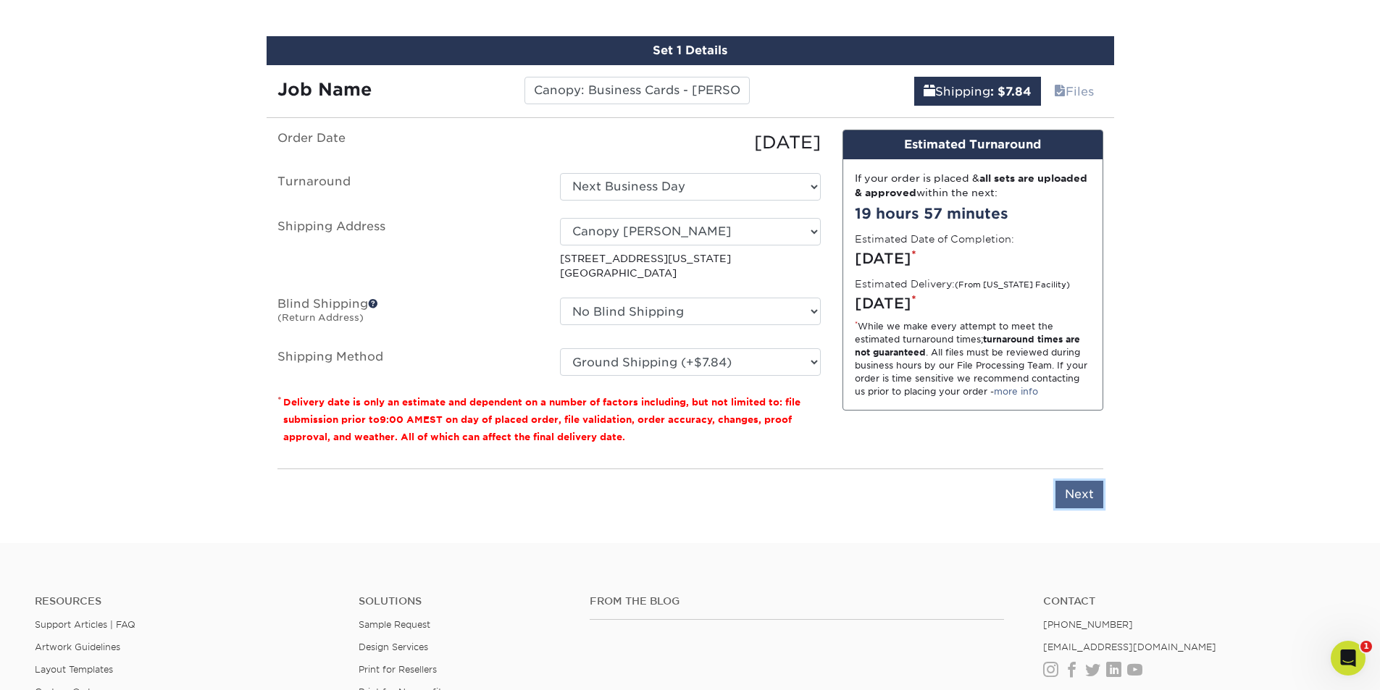
click at [1090, 504] on input "Next" at bounding box center [1080, 495] width 48 height 28
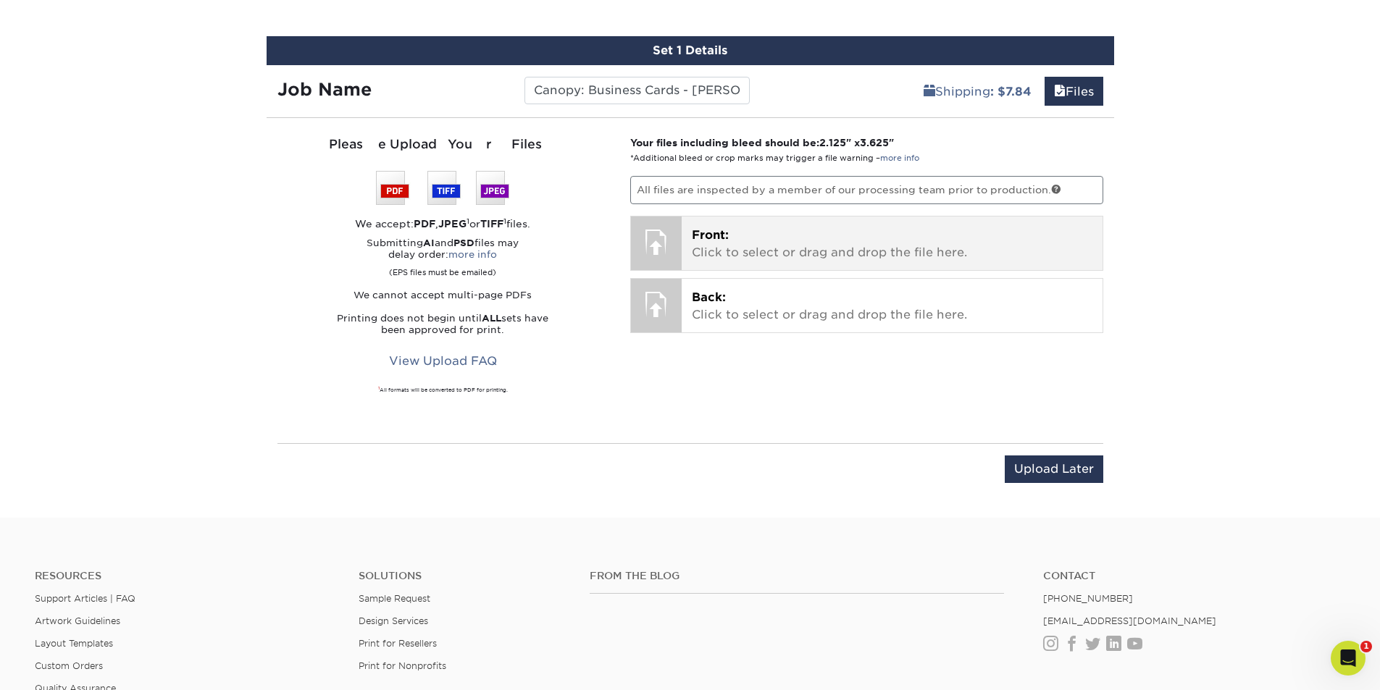
click at [697, 239] on span "Front:" at bounding box center [710, 235] width 37 height 14
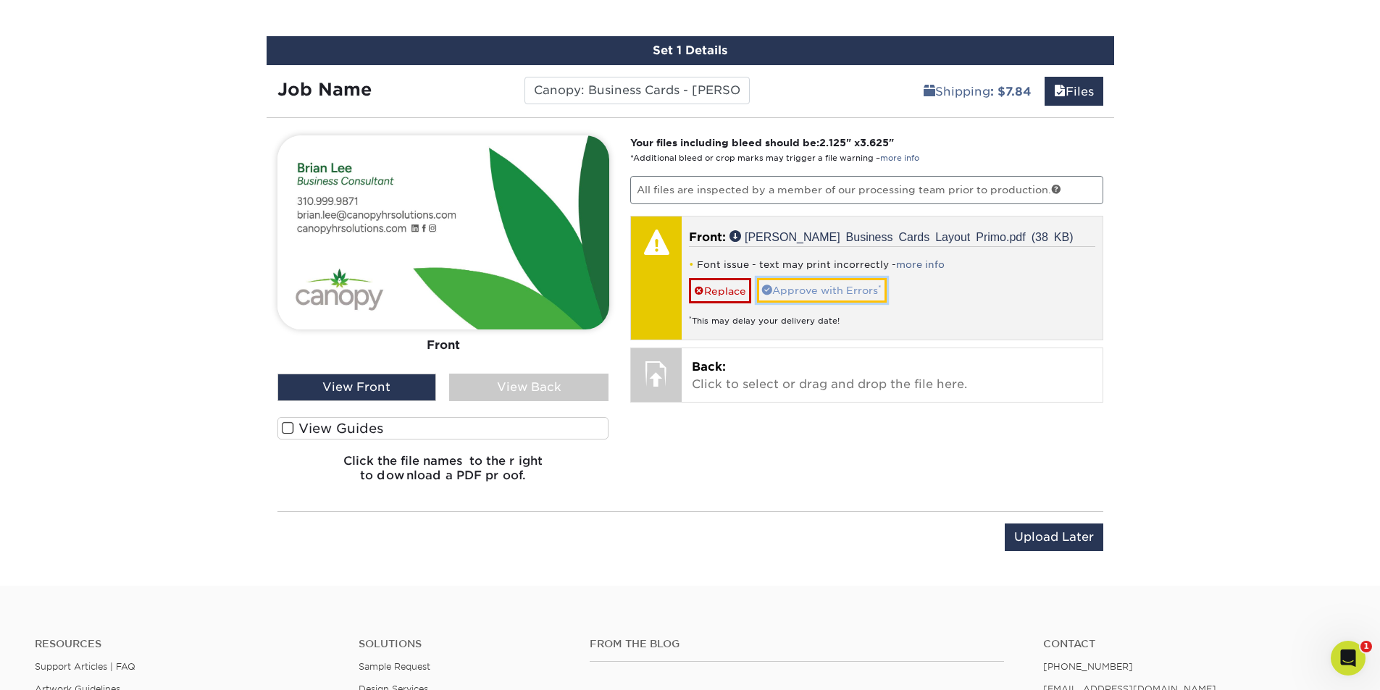
click at [850, 293] on link "Approve with Errors *" at bounding box center [822, 290] width 130 height 25
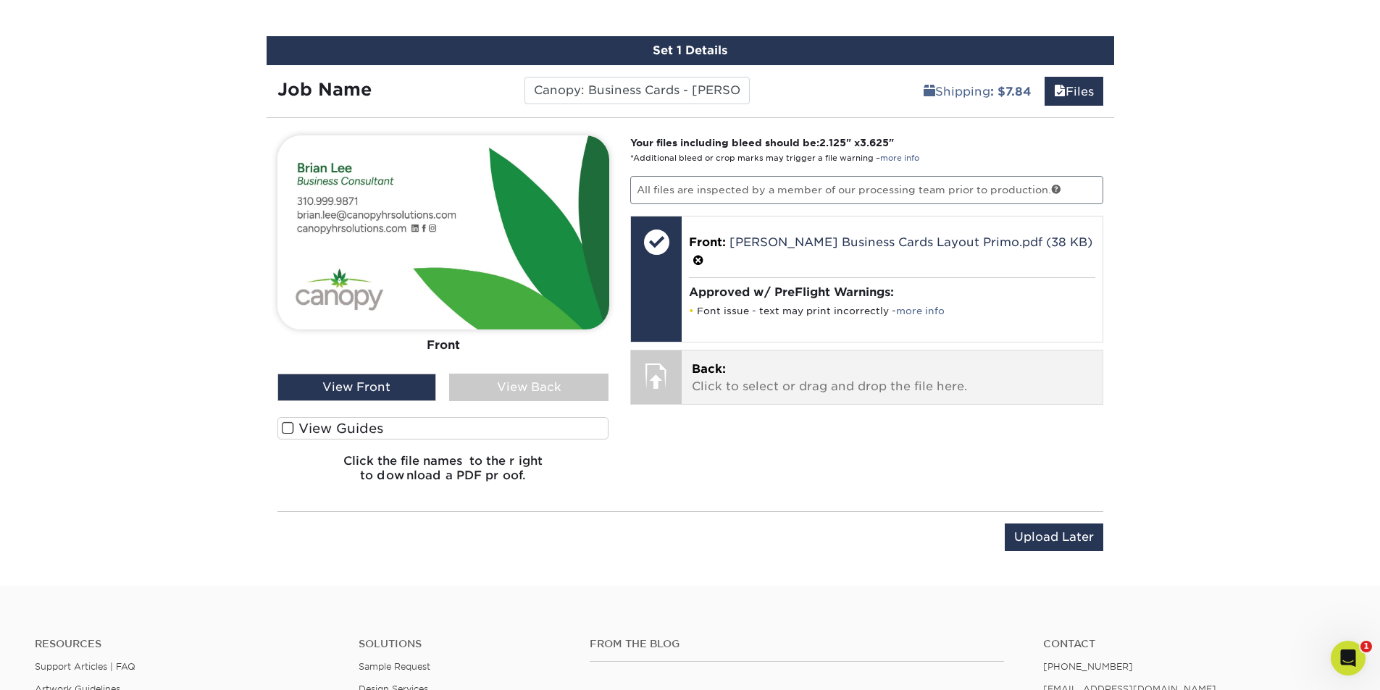
click at [793, 361] on p "Back: Click to select or drag and drop the file here." at bounding box center [892, 378] width 401 height 35
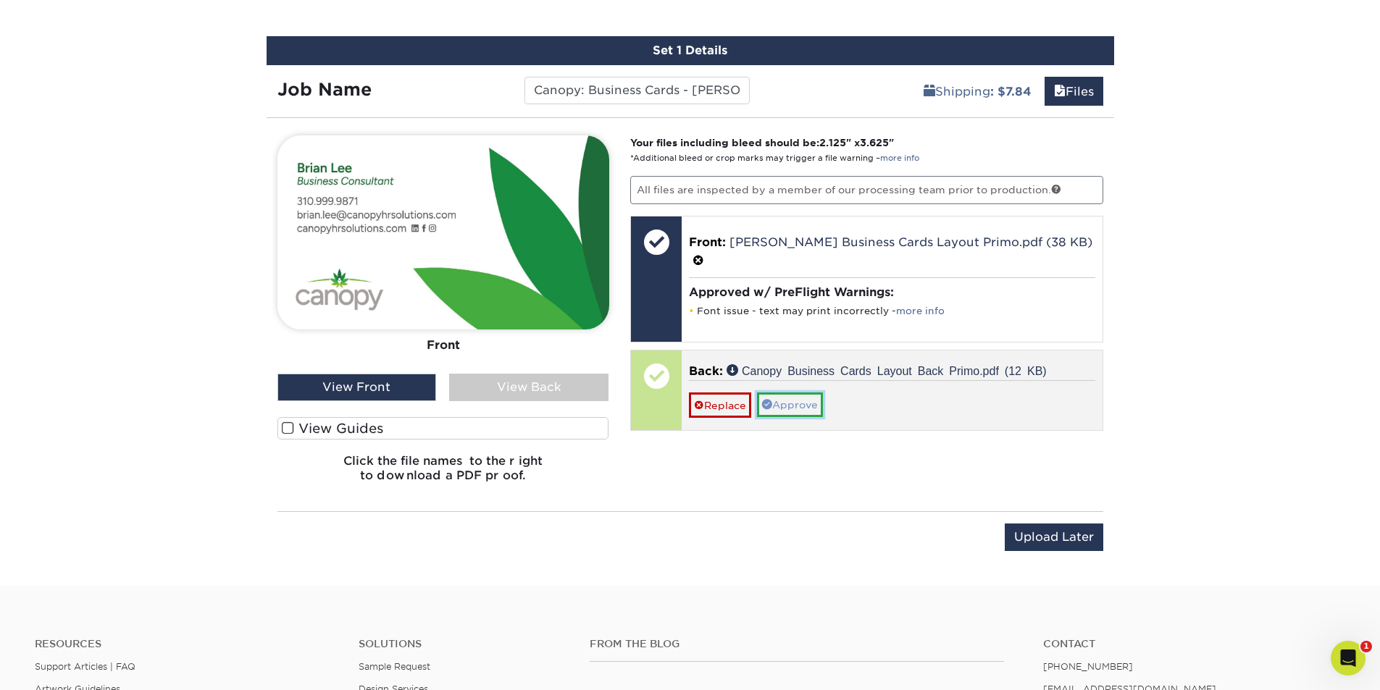
click at [806, 393] on link "Approve" at bounding box center [790, 405] width 66 height 25
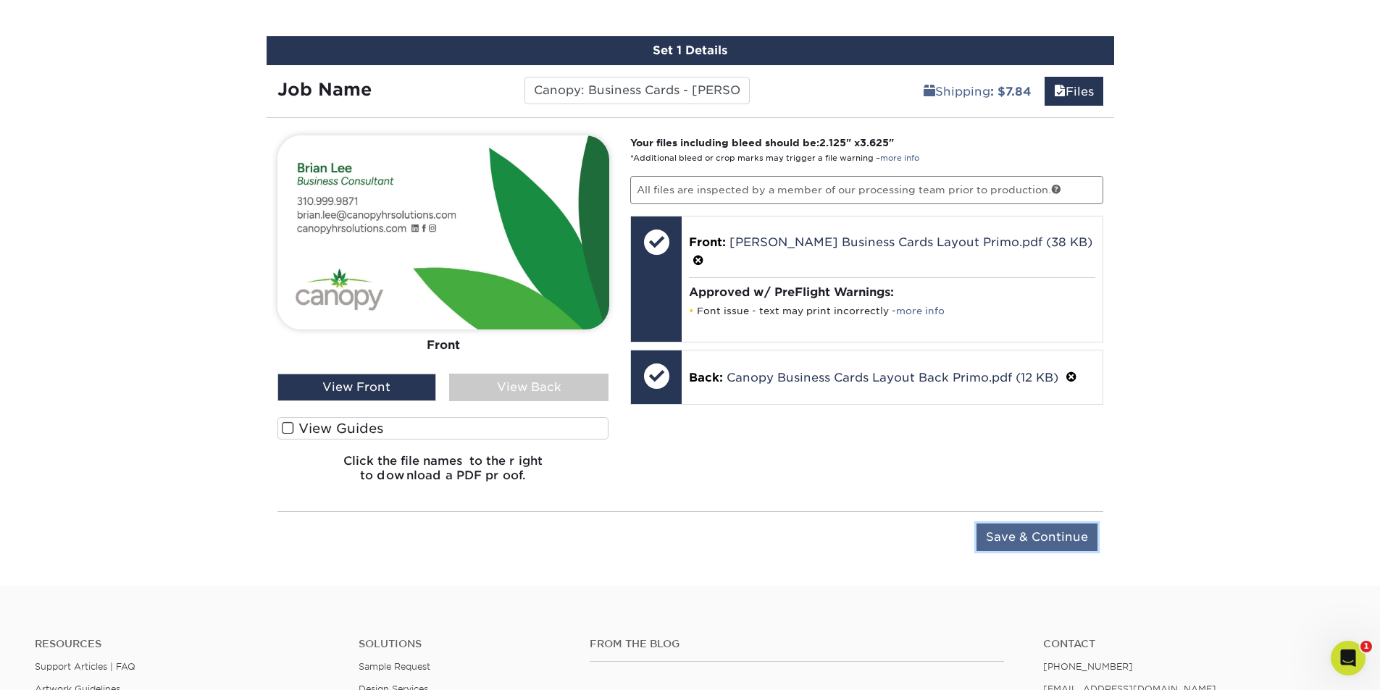
click at [1057, 531] on input "Save & Continue" at bounding box center [1037, 538] width 121 height 28
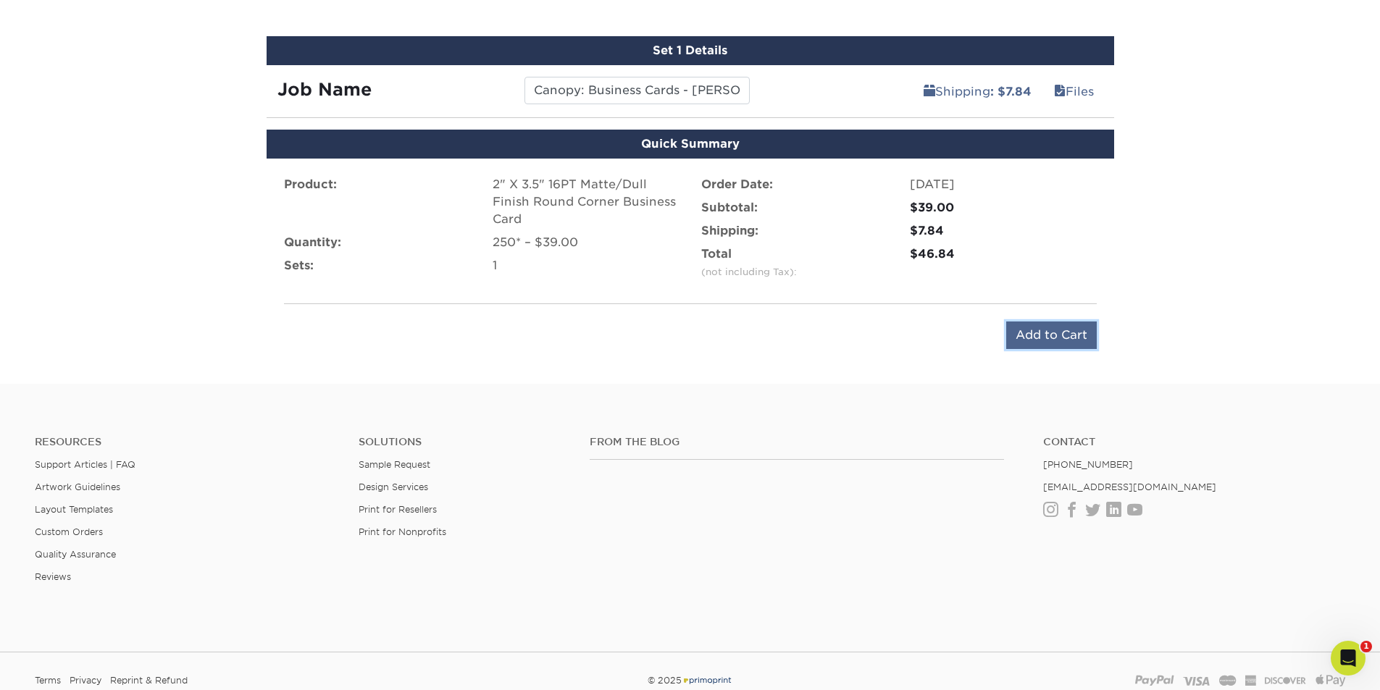
click at [1049, 334] on input "Add to Cart" at bounding box center [1051, 336] width 91 height 28
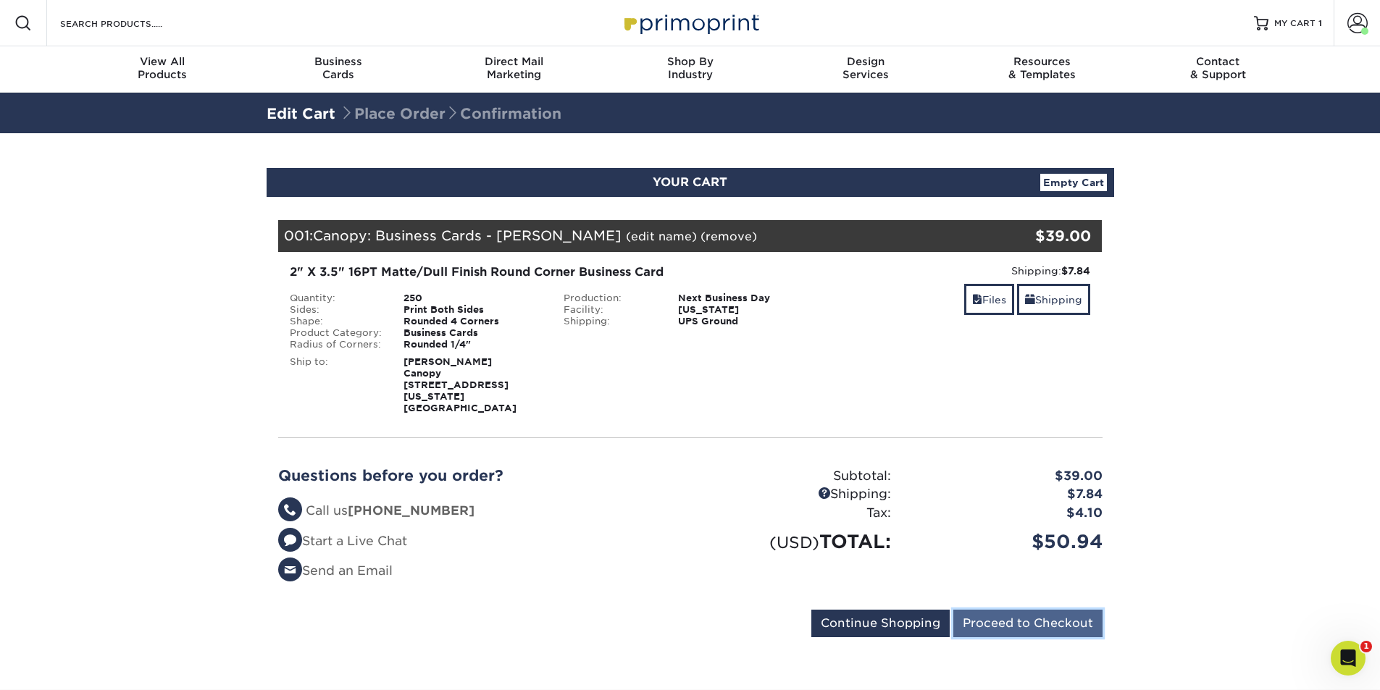
click at [1053, 610] on input "Proceed to Checkout" at bounding box center [1027, 624] width 149 height 28
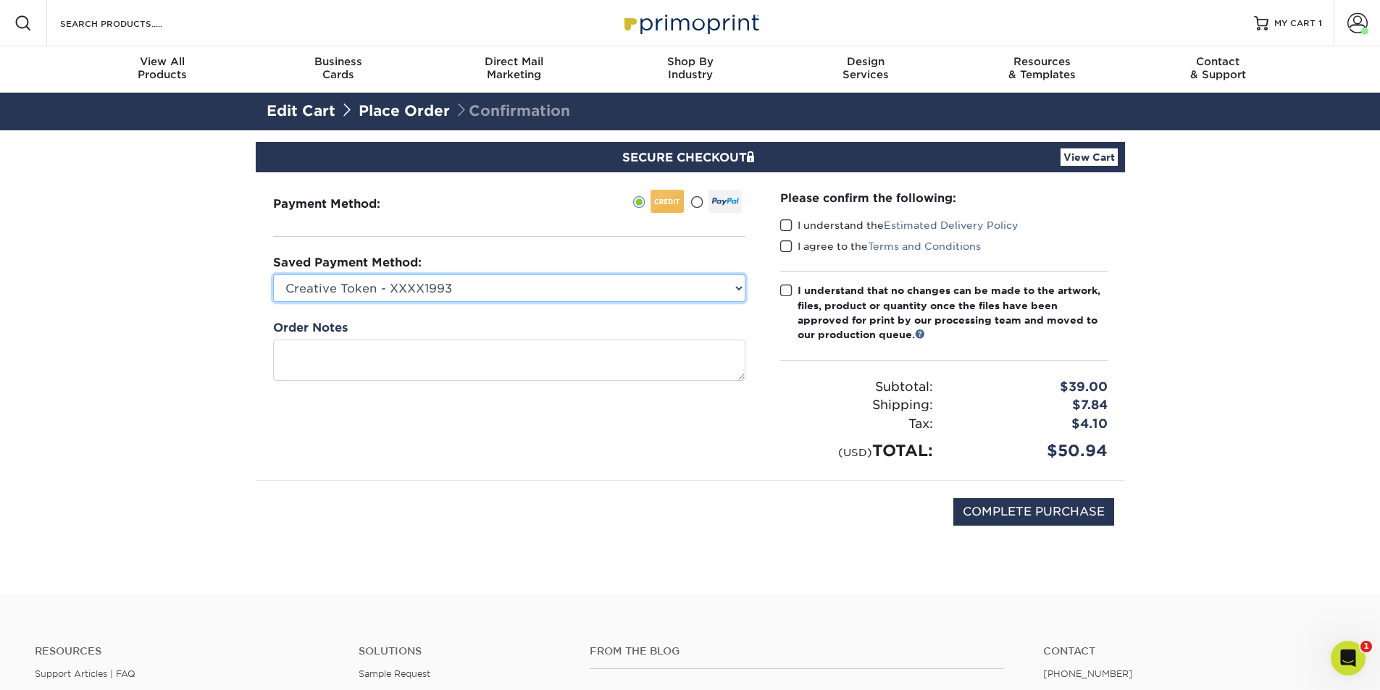
click at [612, 280] on select "Creative Token - XXXX1993 Anthony Falzone Human Capital - XXXX1004 Eric - Insur…" at bounding box center [509, 289] width 472 height 28
select select "75015"
click at [273, 275] on select "Creative Token - XXXX1993 Anthony Falzone Human Capital - XXXX1004 Eric - Insur…" at bounding box center [509, 289] width 472 height 28
click at [787, 225] on span at bounding box center [786, 226] width 12 height 14
click at [0, 0] on input "I understand the Estimated Delivery Policy" at bounding box center [0, 0] width 0 height 0
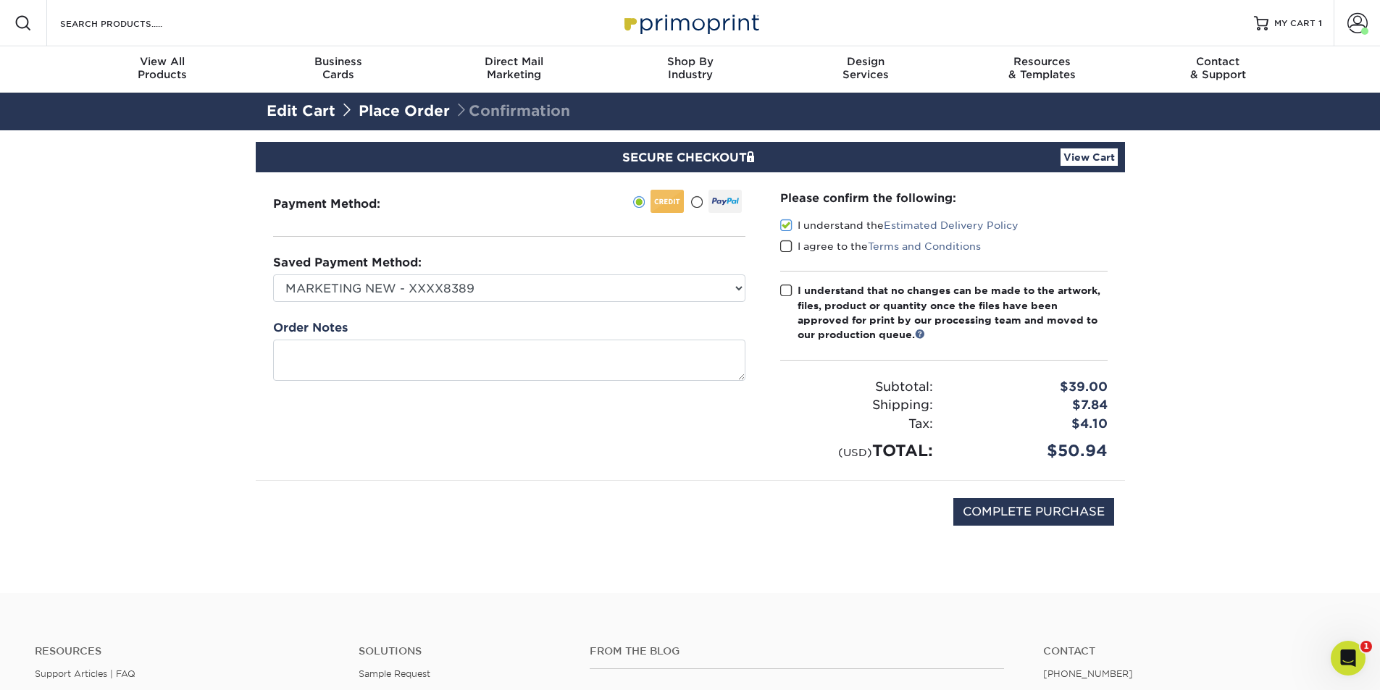
click at [786, 243] on span at bounding box center [786, 247] width 12 height 14
click at [0, 0] on input "I agree to the Terms and Conditions" at bounding box center [0, 0] width 0 height 0
click at [789, 291] on span at bounding box center [786, 291] width 12 height 14
click at [0, 0] on input "I understand that no changes can be made to the artwork, files, product or quan…" at bounding box center [0, 0] width 0 height 0
click at [1050, 517] on input "COMPLETE PURCHASE" at bounding box center [1033, 512] width 161 height 28
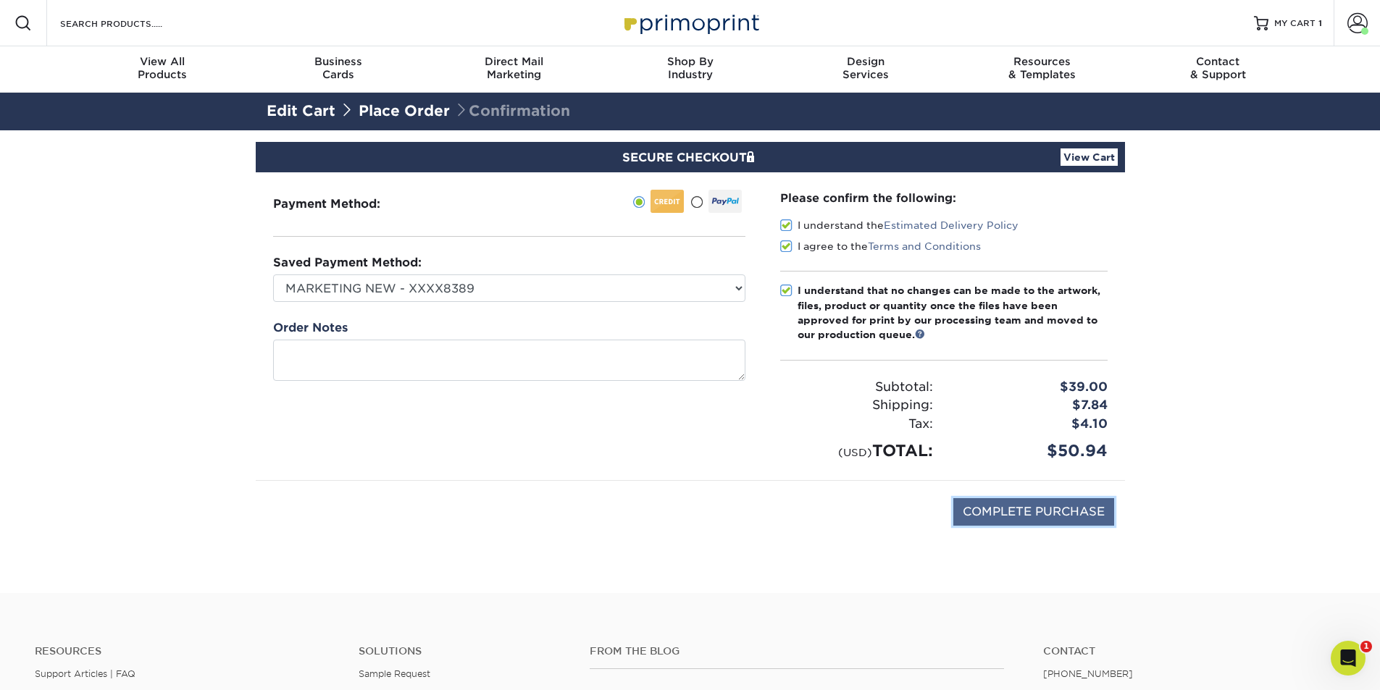
type input "PROCESSING, PLEASE WAIT..."
